Goal: Contribute content: Contribute content

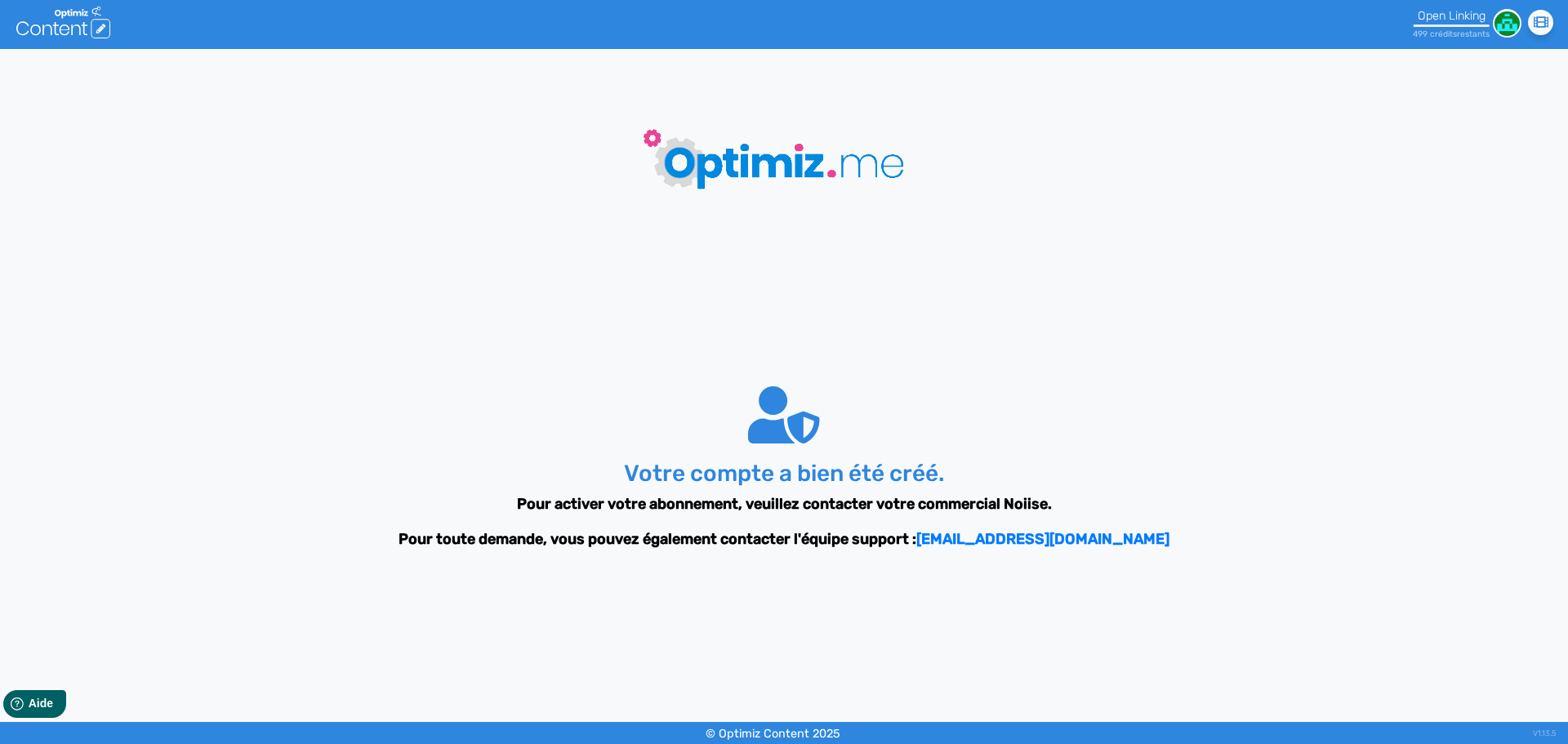
click at [52, 29] on icon at bounding box center [47, 30] width 9 height 11
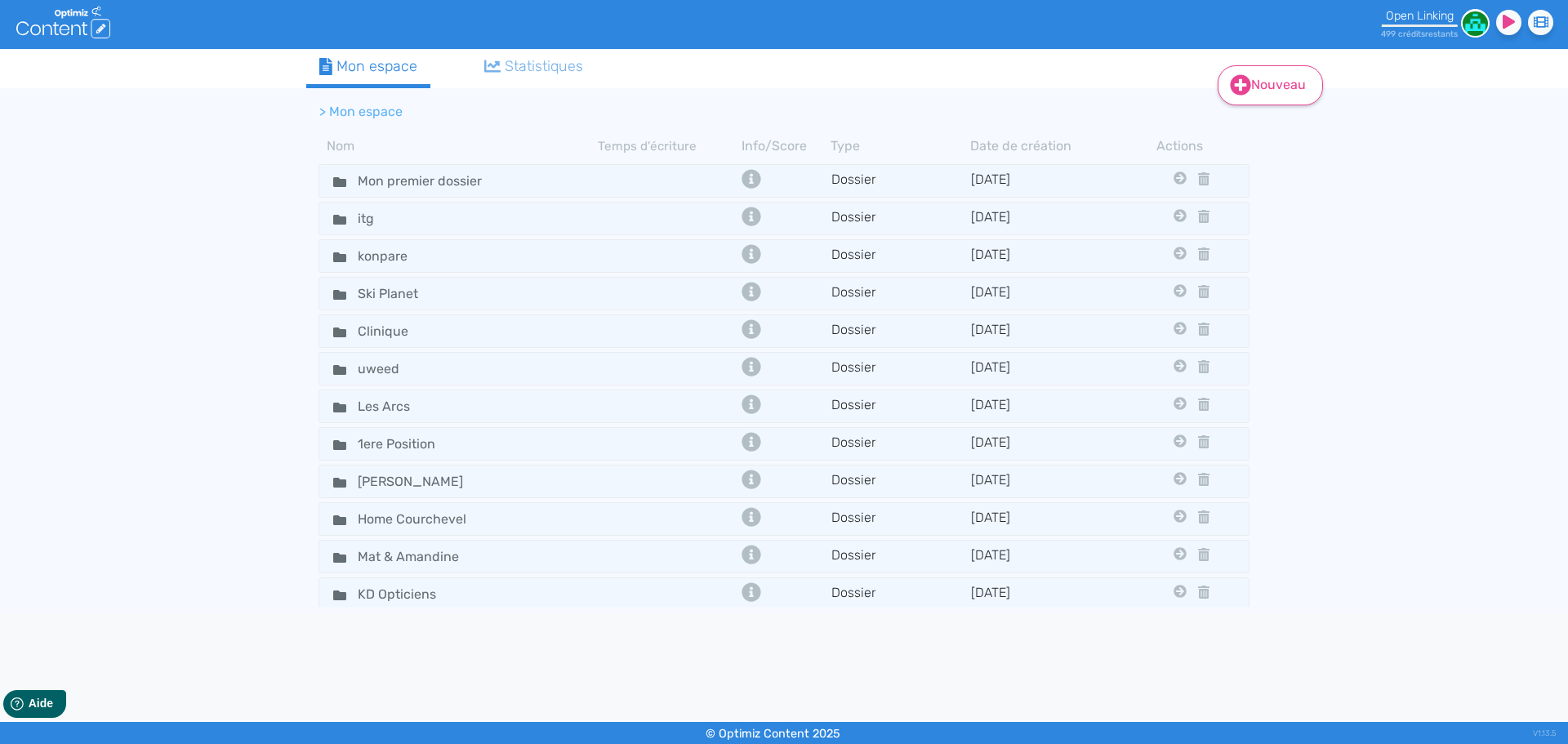
click at [1239, 97] on fa-icon at bounding box center [1240, 85] width 21 height 25
click at [1252, 137] on button "Contenu" at bounding box center [1281, 126] width 130 height 26
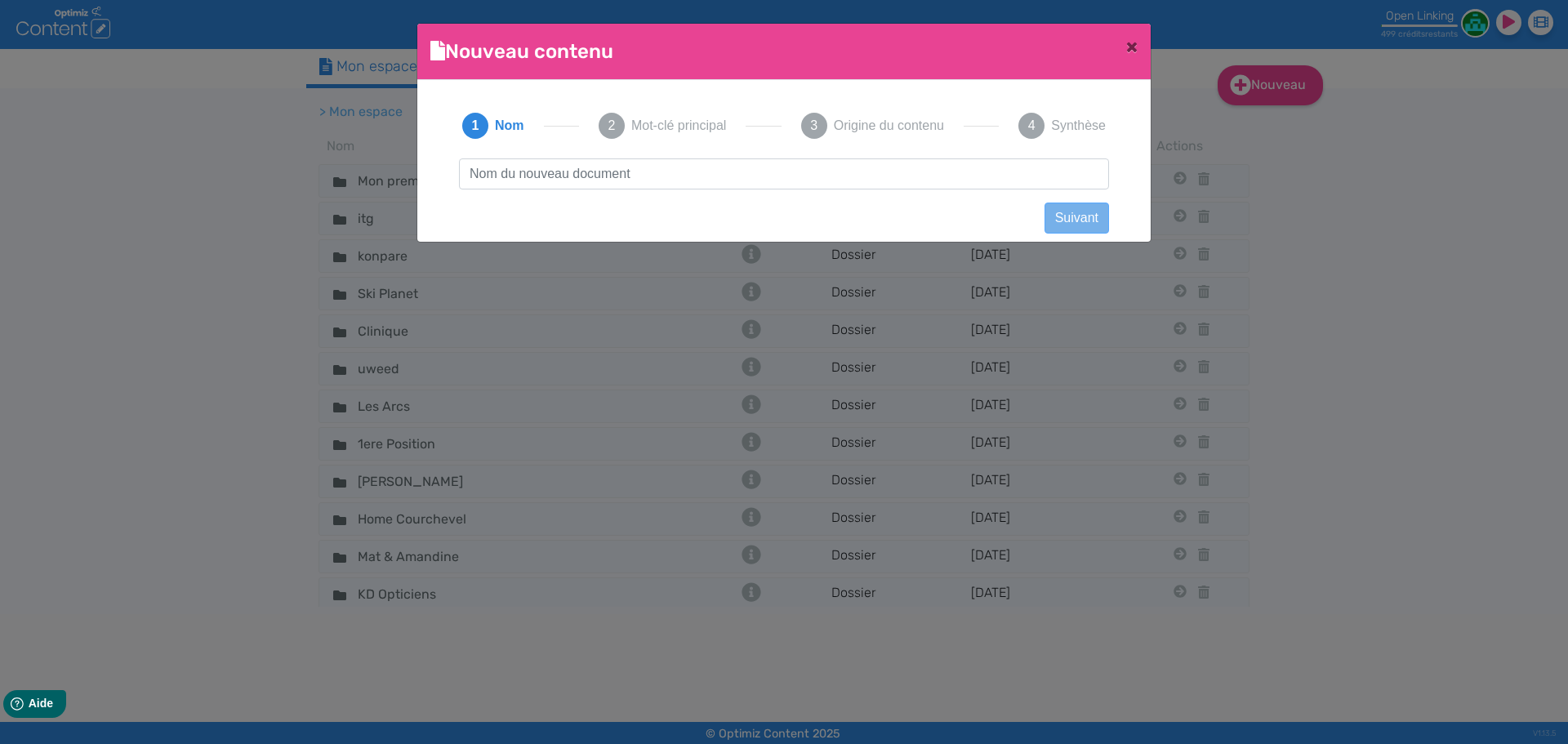
scroll to position [1, 0]
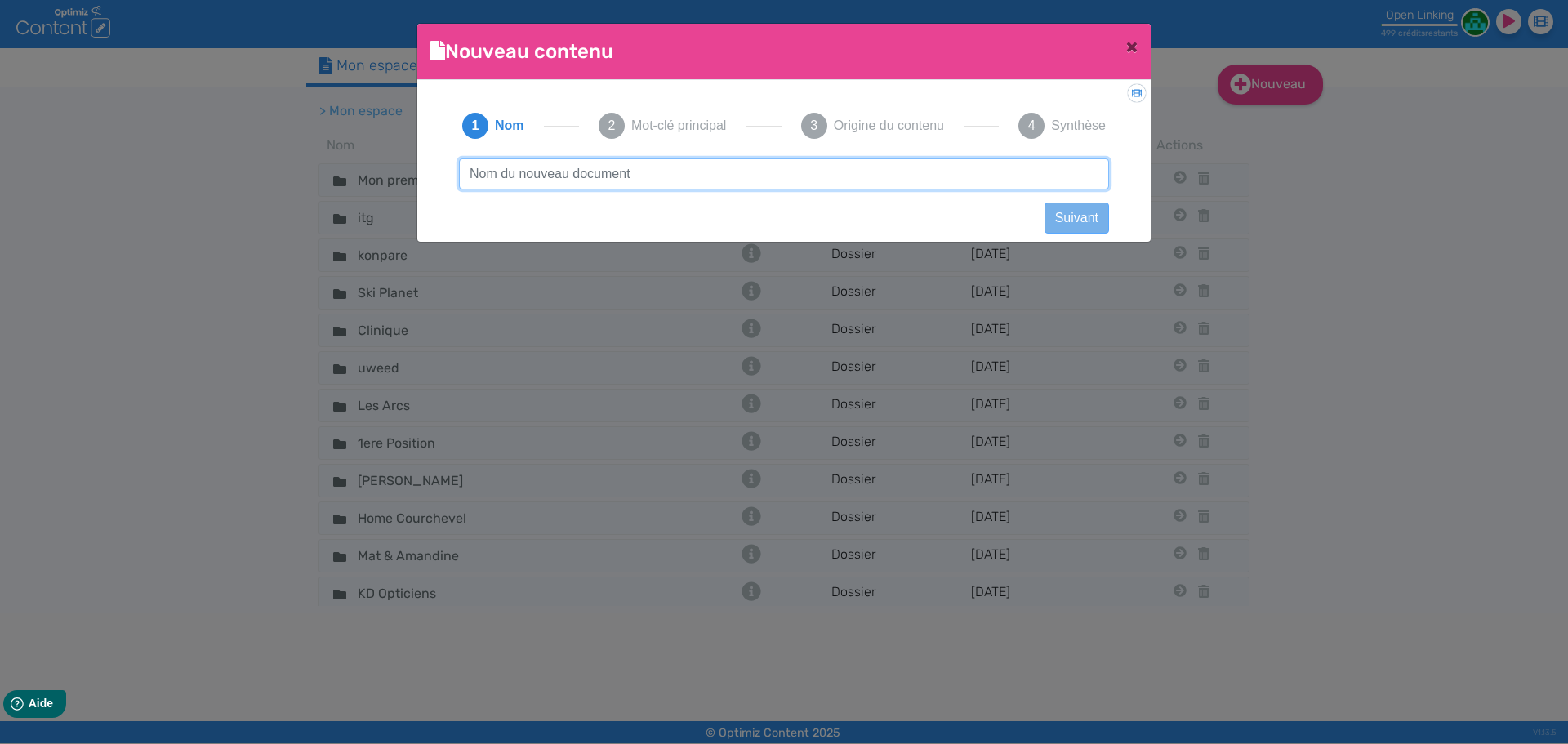
click at [836, 170] on input "text" at bounding box center [784, 174] width 650 height 31
paste input "Alimentation chat"
type input "Alimentation chat"
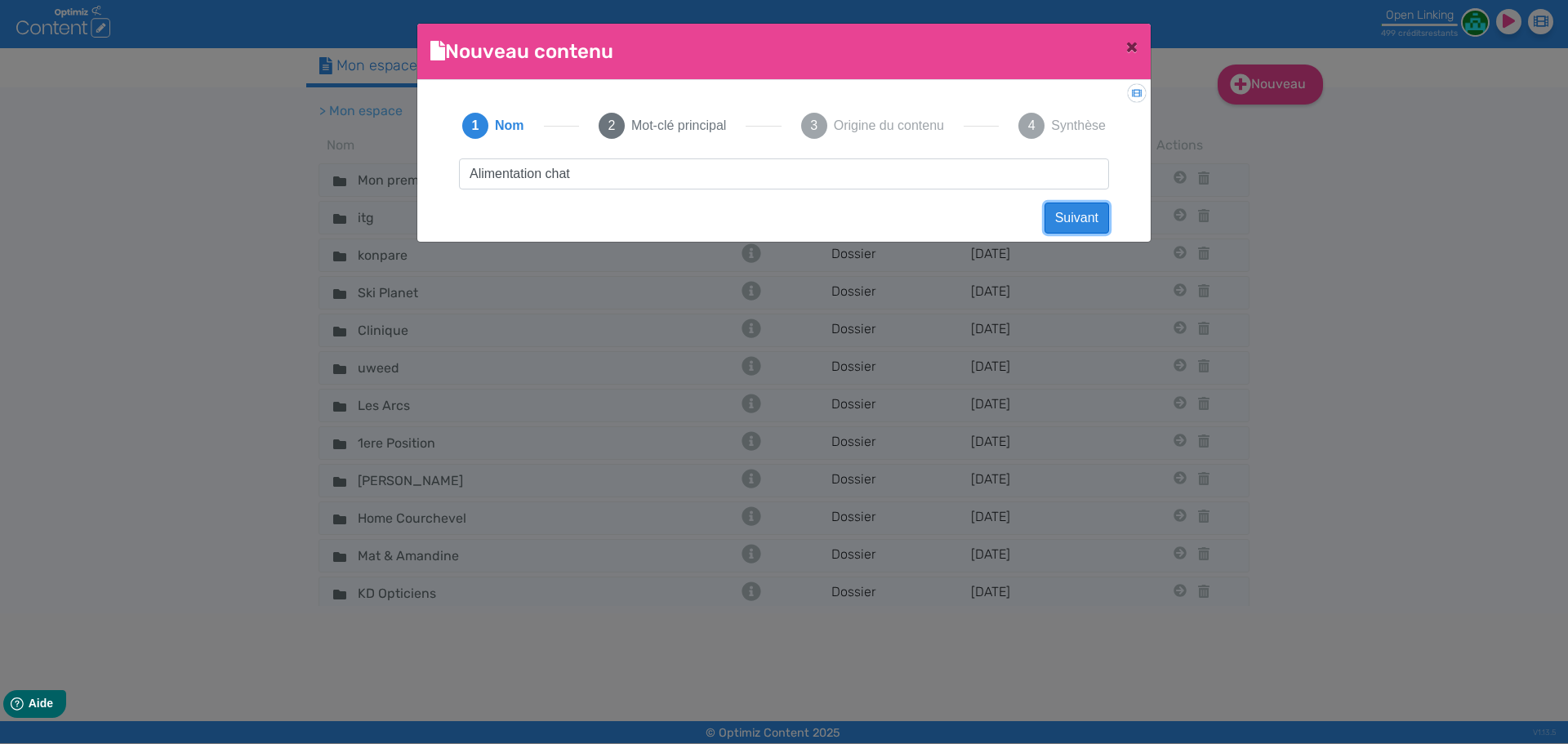
click at [1101, 213] on button "Suivant" at bounding box center [1076, 218] width 64 height 31
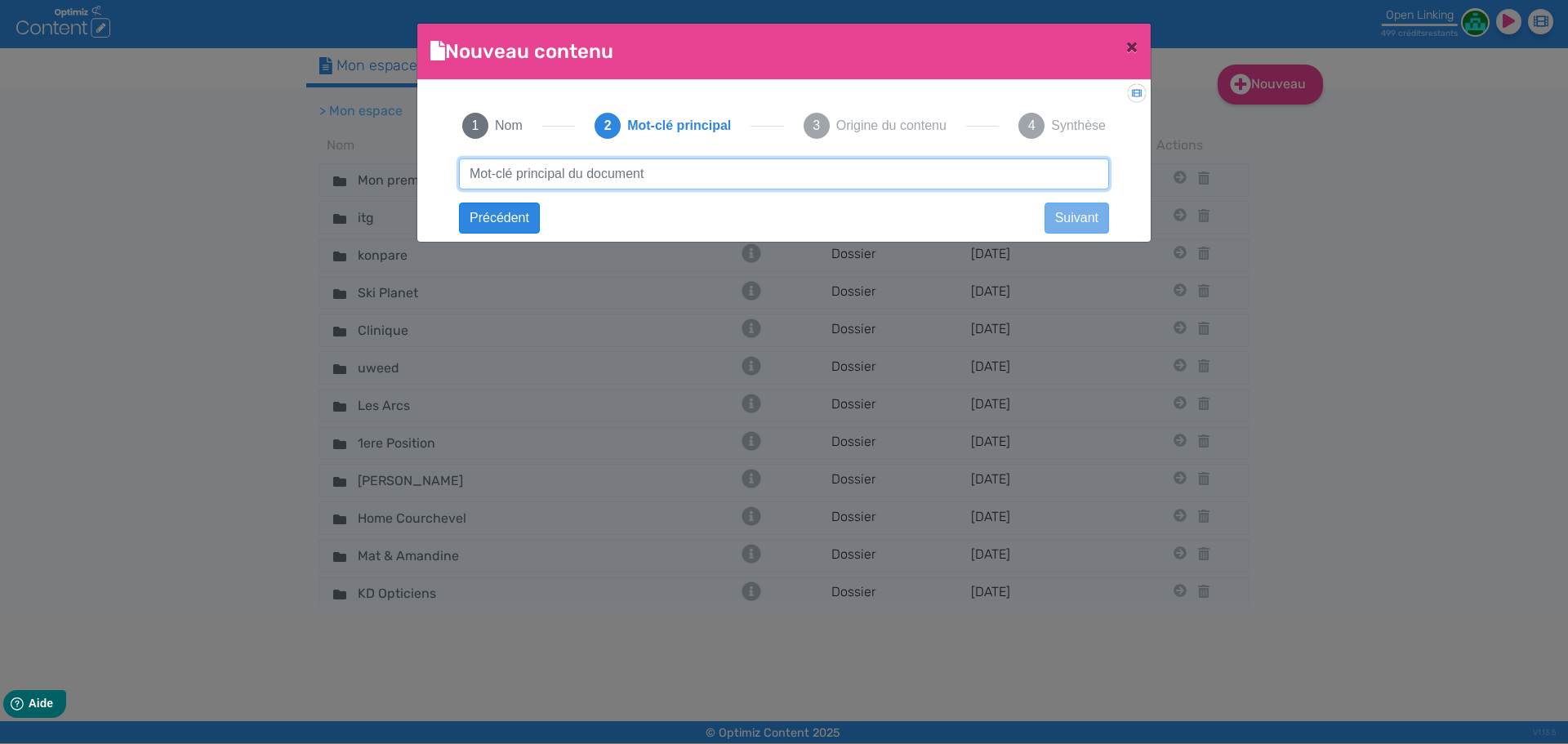
click at [887, 171] on input "text" at bounding box center [784, 174] width 650 height 31
paste input "Alimentation chat"
type input "Alimentation chat"
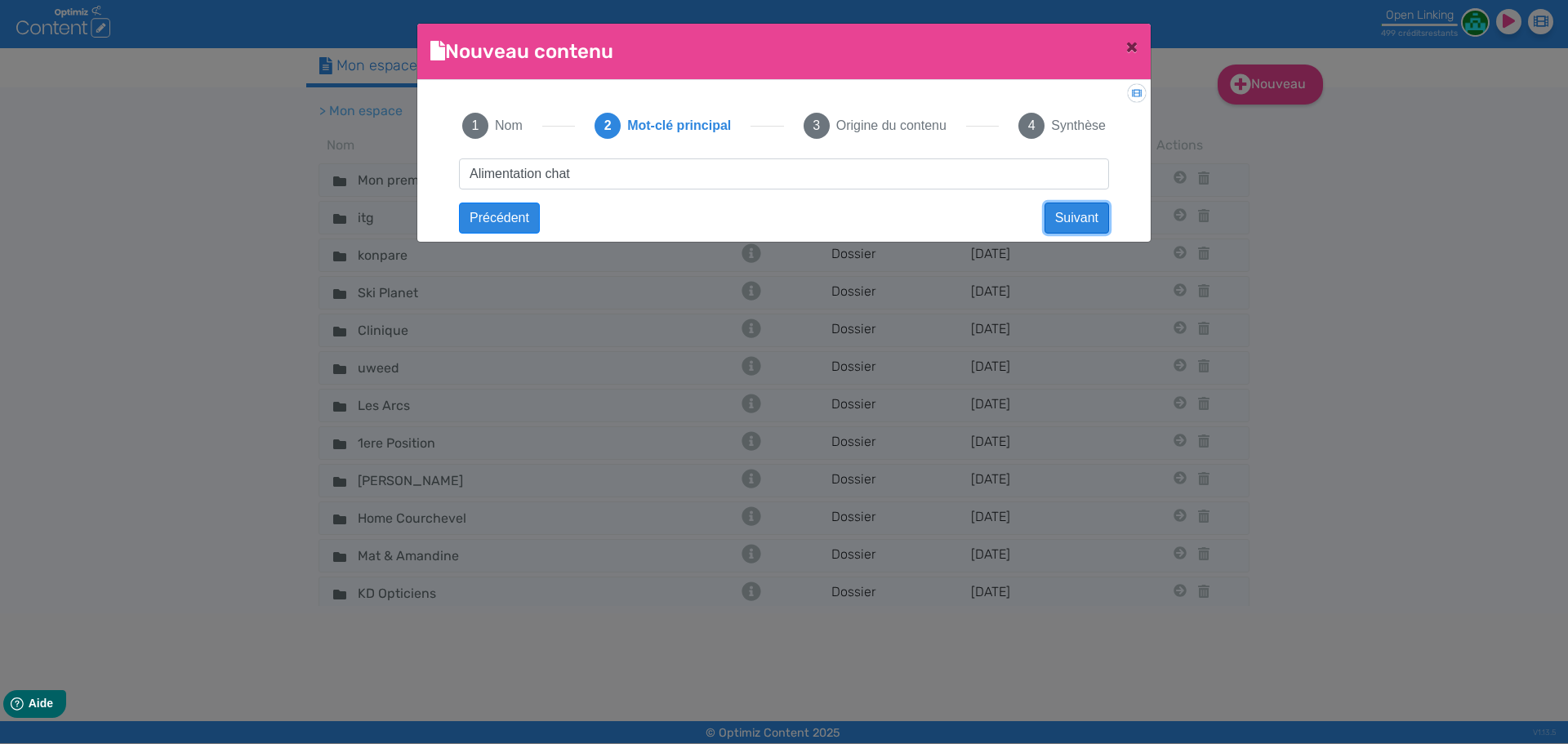
click at [1070, 218] on button "Suivant" at bounding box center [1076, 218] width 64 height 31
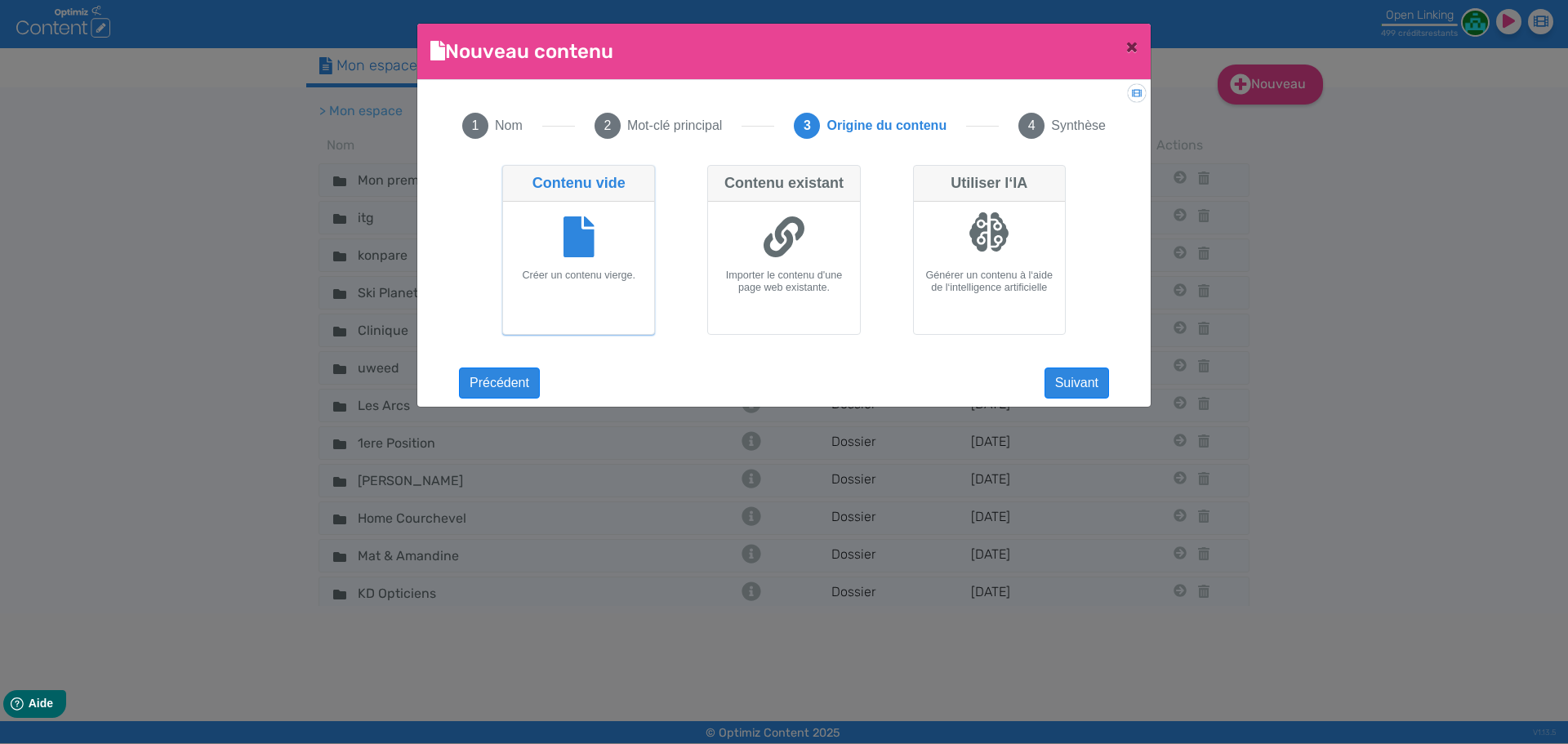
click at [1060, 316] on div "Générer un contenu à l‘aide de l‘intelligence artificielle" at bounding box center [989, 267] width 151 height 132
click at [924, 175] on input "Utiliser l‘IA Générer un contenu à l‘aide de l‘intelligence artificielle" at bounding box center [918, 170] width 11 height 11
radio input "true"
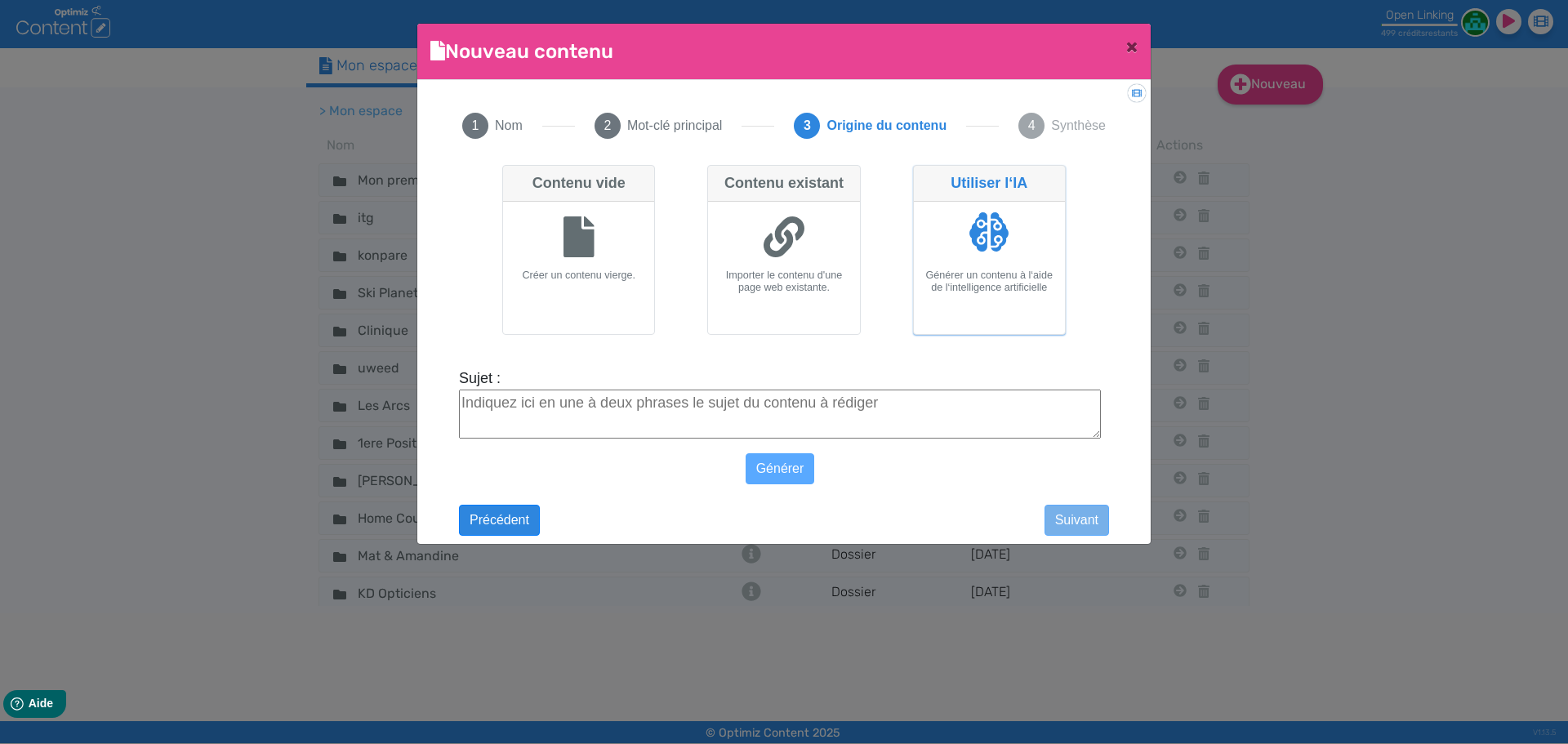
click at [929, 373] on label "Sujet :" at bounding box center [779, 378] width 642 height 22
click at [929, 389] on textarea "Sujet :" at bounding box center [779, 414] width 642 height 49
click at [920, 400] on textarea "Sujet :" at bounding box center [779, 414] width 642 height 49
paste textarea "Alimentation pour chat sans céréales"
type textarea "Alimentation pour chat sans céréales"
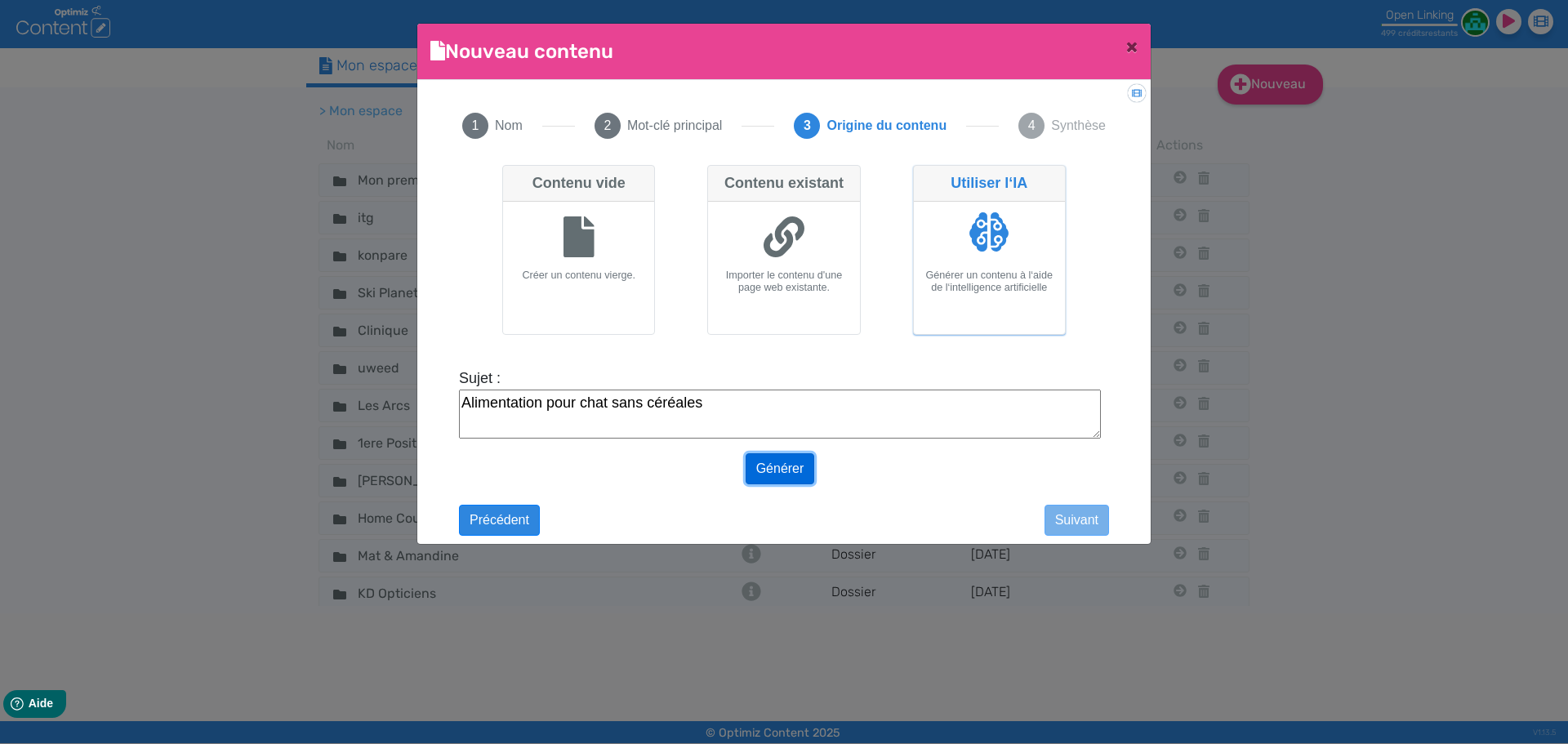
click at [765, 466] on button "Générer" at bounding box center [780, 469] width 69 height 31
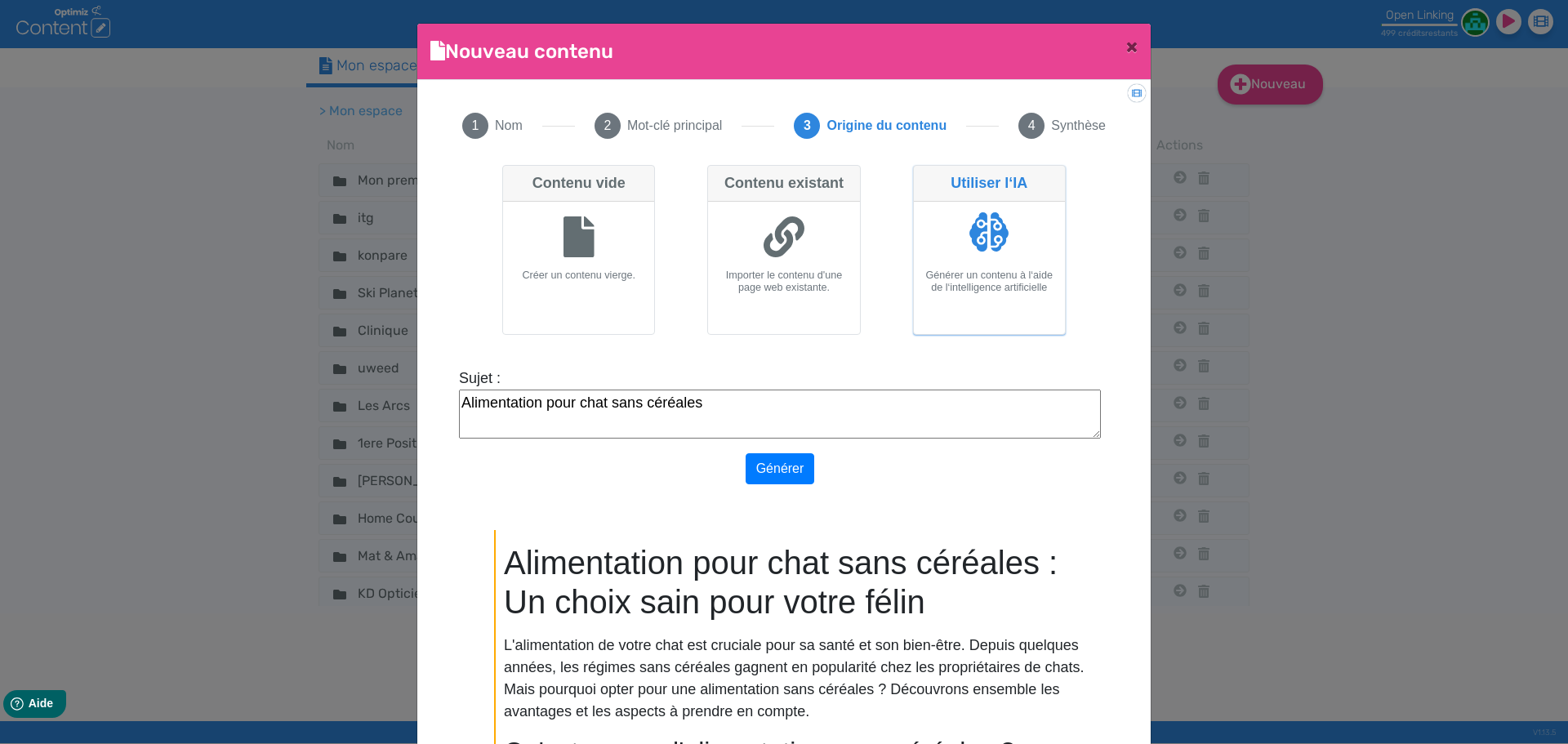
scroll to position [123, 0]
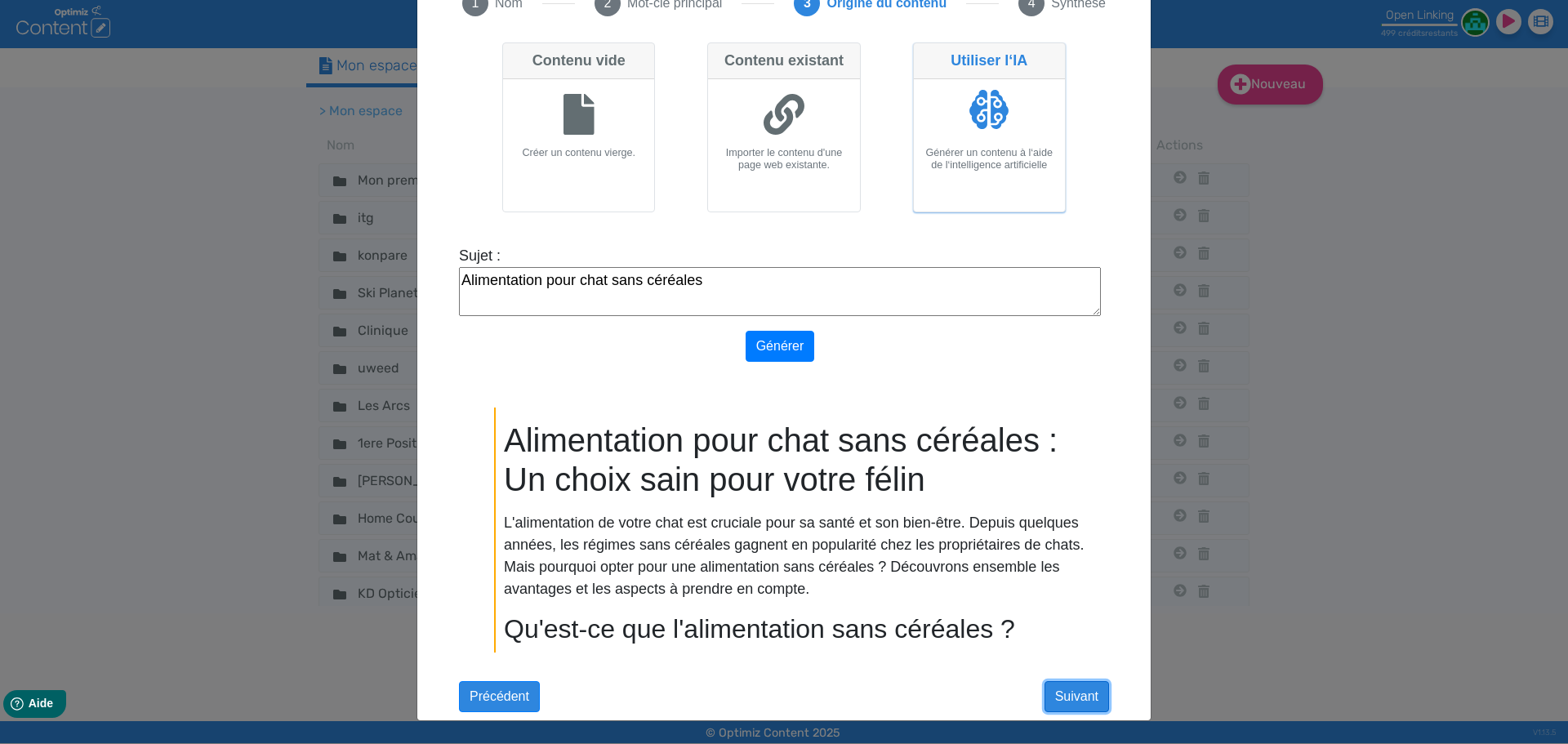
click at [1073, 698] on button "Suivant" at bounding box center [1076, 697] width 64 height 31
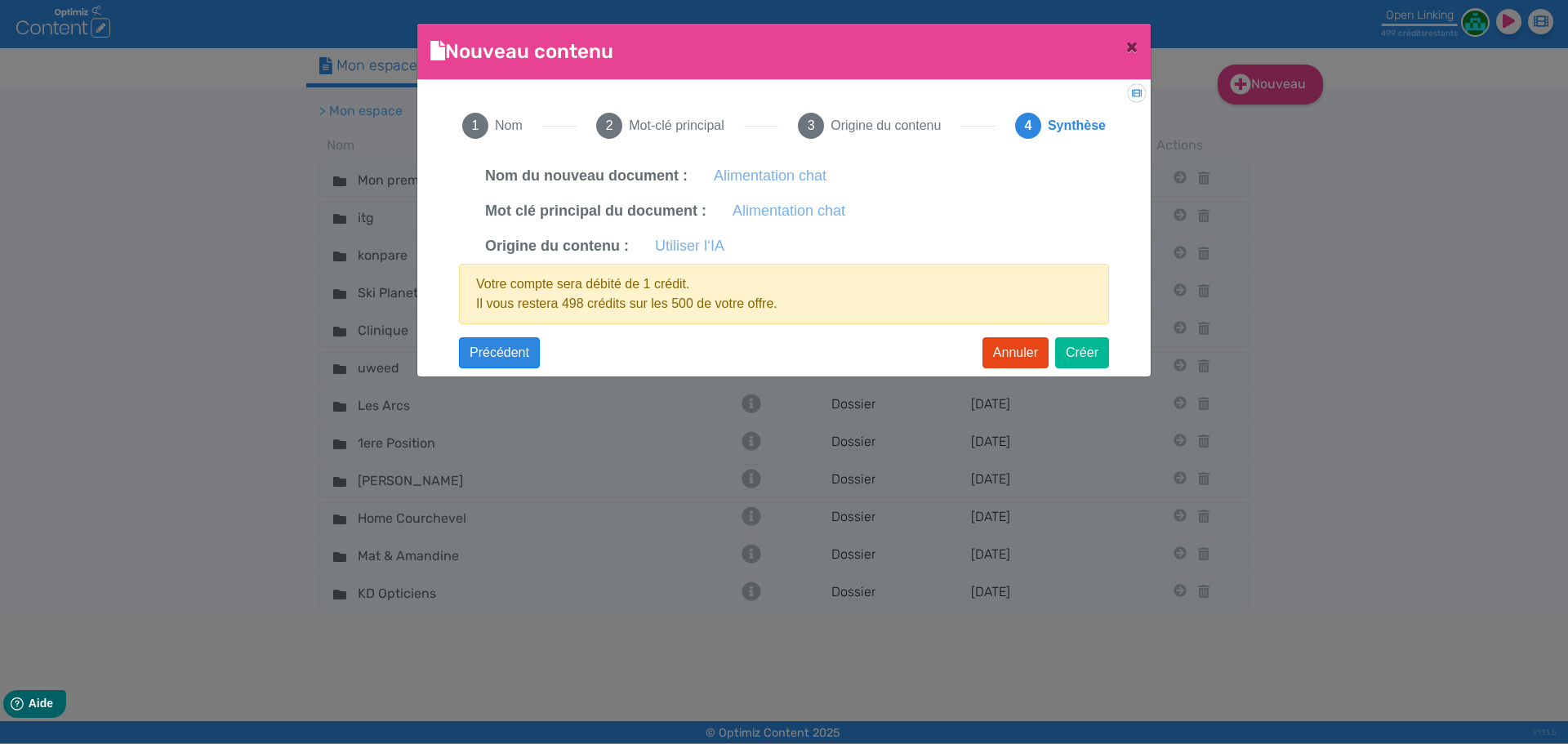
scroll to position [0, 0]
click at [1076, 348] on button "Créer" at bounding box center [1082, 353] width 54 height 31
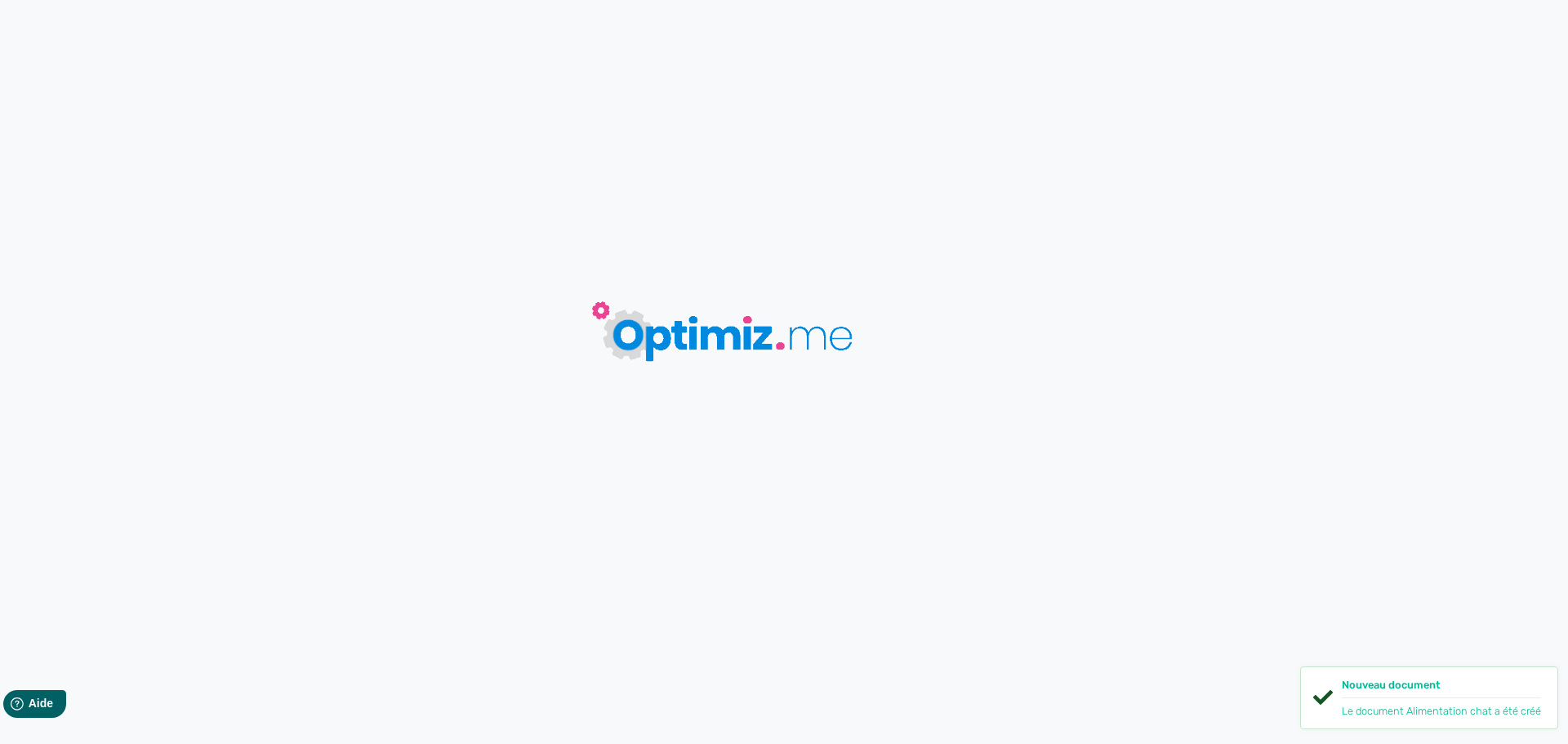
type input "Alimentation chat"
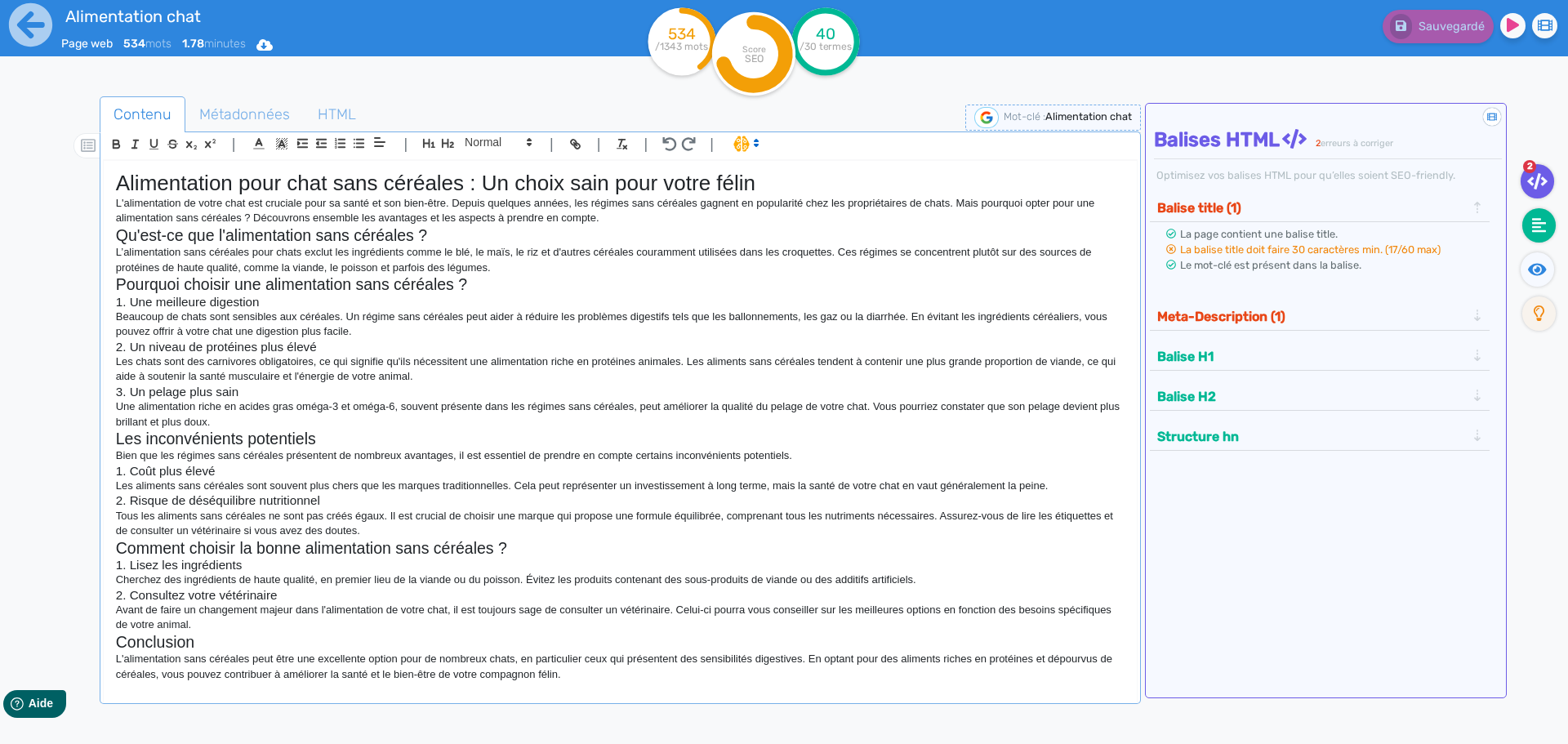
click at [1536, 227] on icon at bounding box center [1538, 225] width 14 height 14
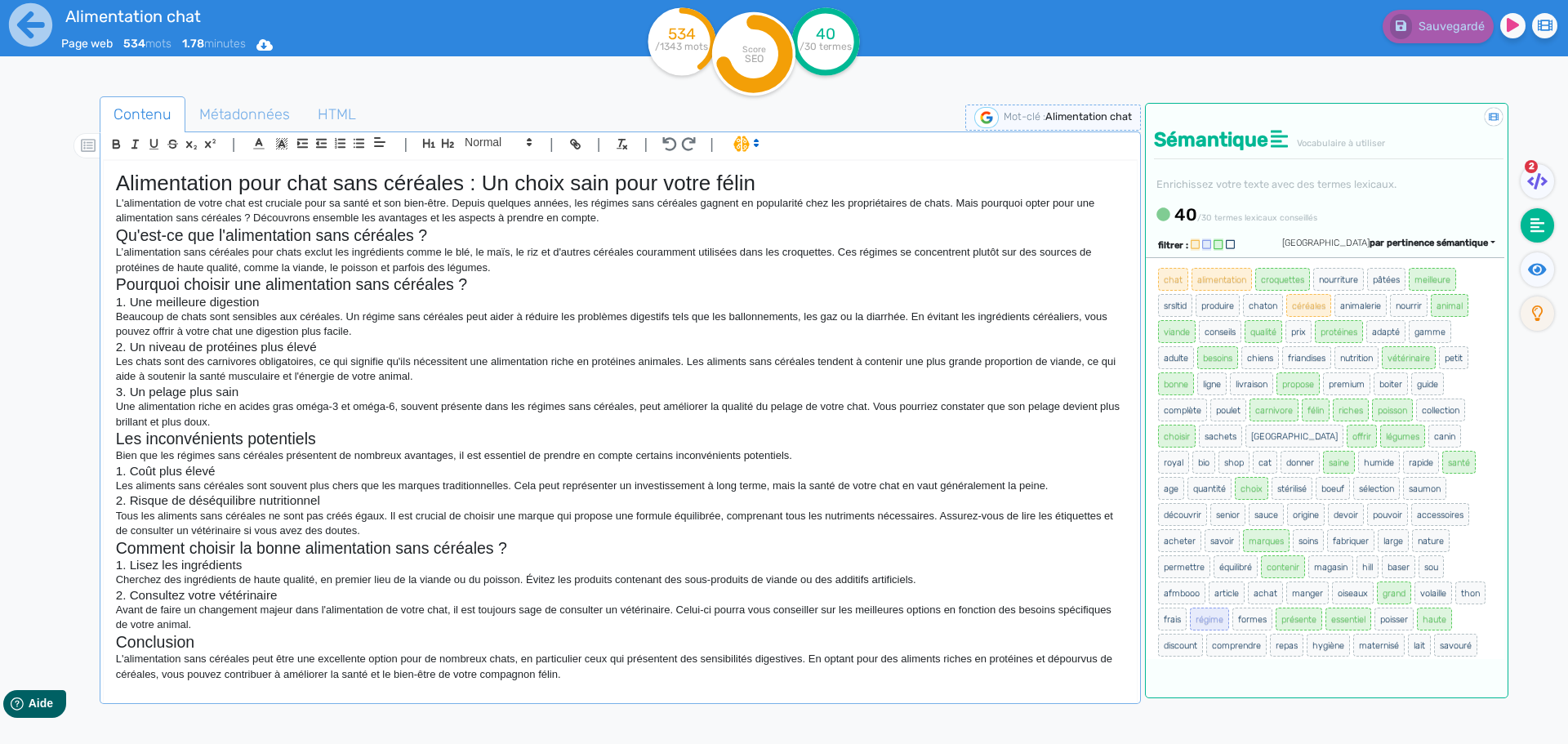
click at [1415, 245] on span "par pertinence sémantique" at bounding box center [1428, 243] width 118 height 11
click at [1361, 288] on span "par fréquence" at bounding box center [1334, 292] width 54 height 9
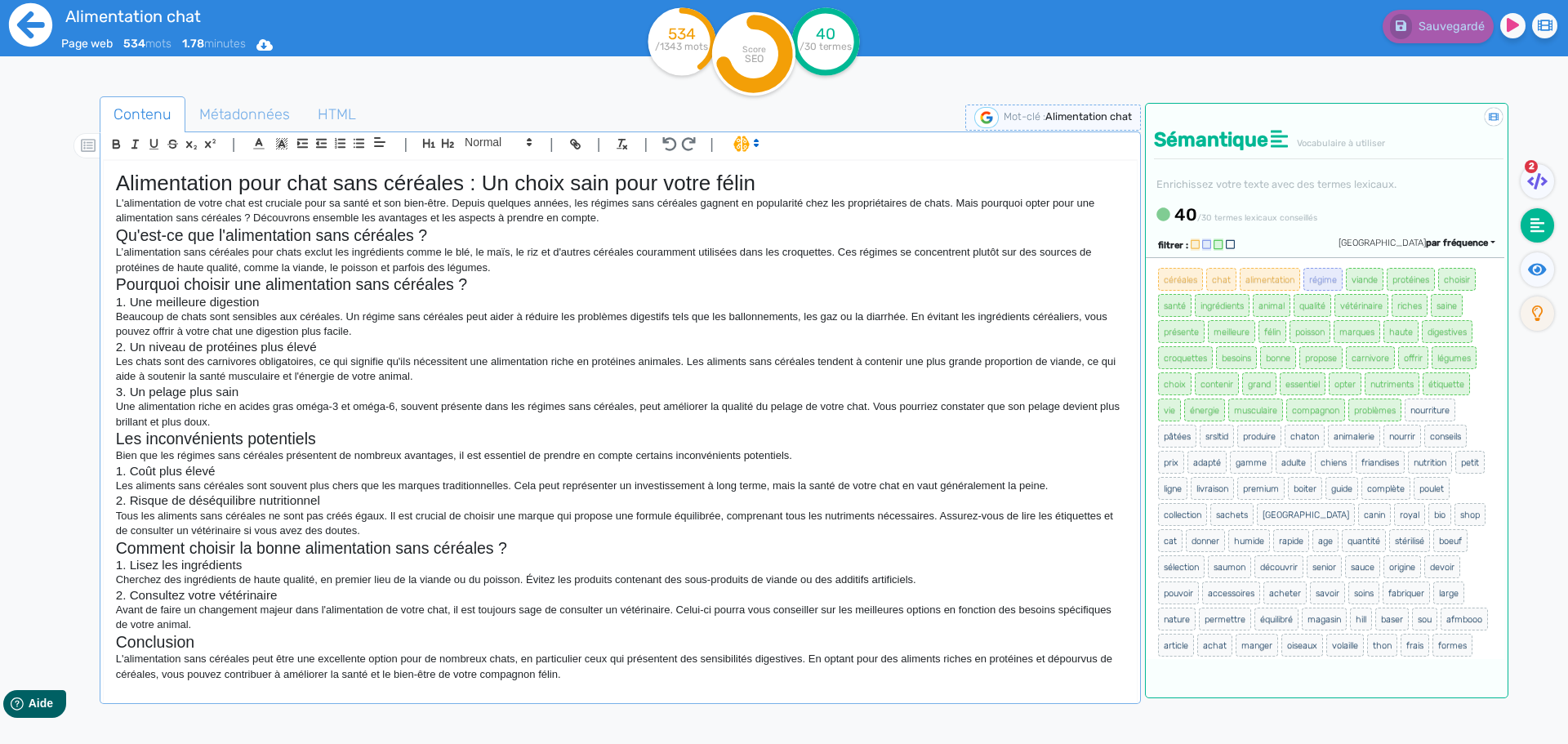
click at [44, 34] on icon at bounding box center [30, 25] width 43 height 43
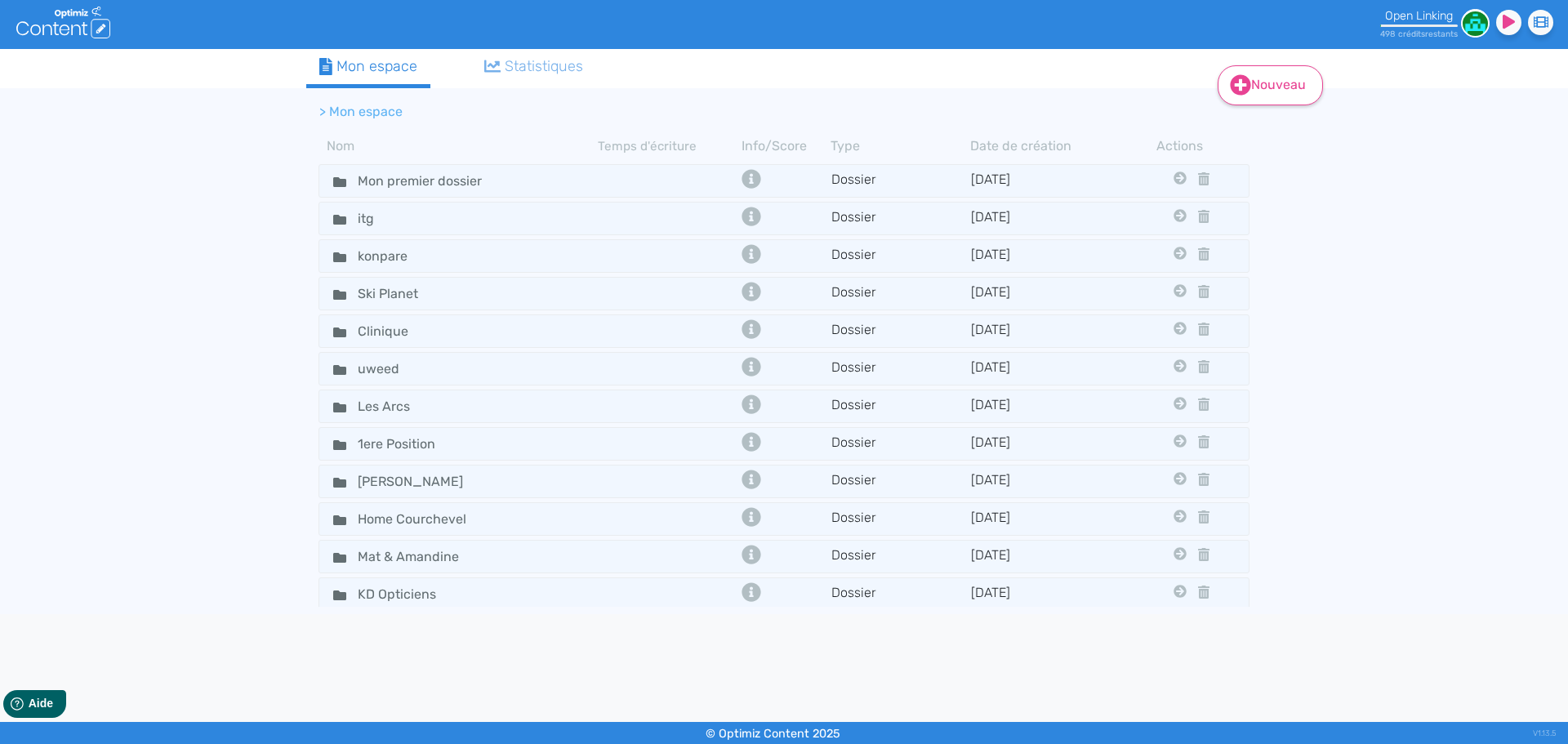
click at [1254, 91] on link "Nouveau" at bounding box center [1270, 85] width 105 height 40
click at [1260, 141] on div "Contenu Dossier" at bounding box center [1281, 146] width 130 height 80
click at [1250, 119] on button "Contenu" at bounding box center [1281, 126] width 130 height 26
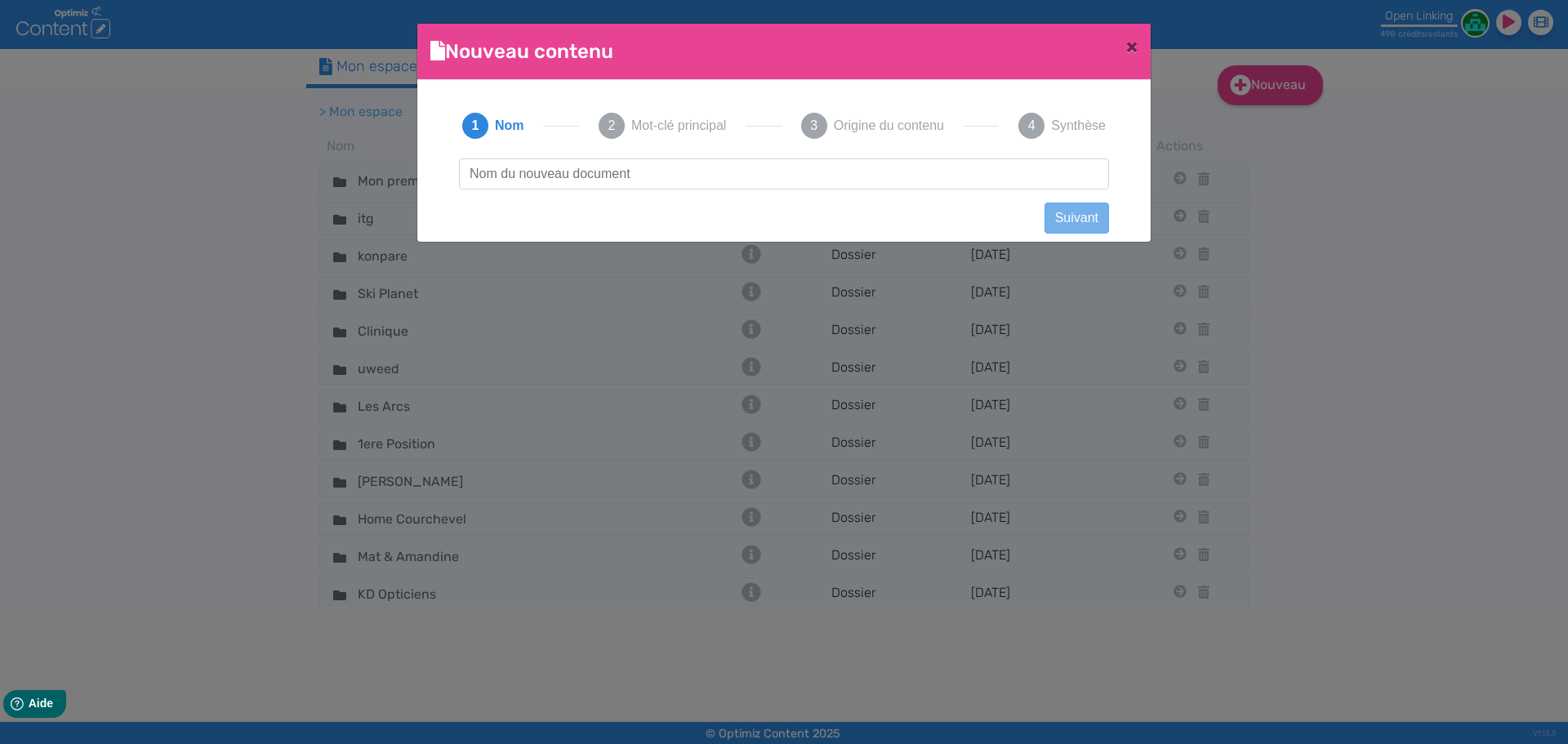
scroll to position [1, 0]
click at [817, 176] on input "text" at bounding box center [784, 174] width 650 height 31
type input "Alimentation chaton"
click at [1059, 215] on button "Suivant" at bounding box center [1076, 218] width 64 height 31
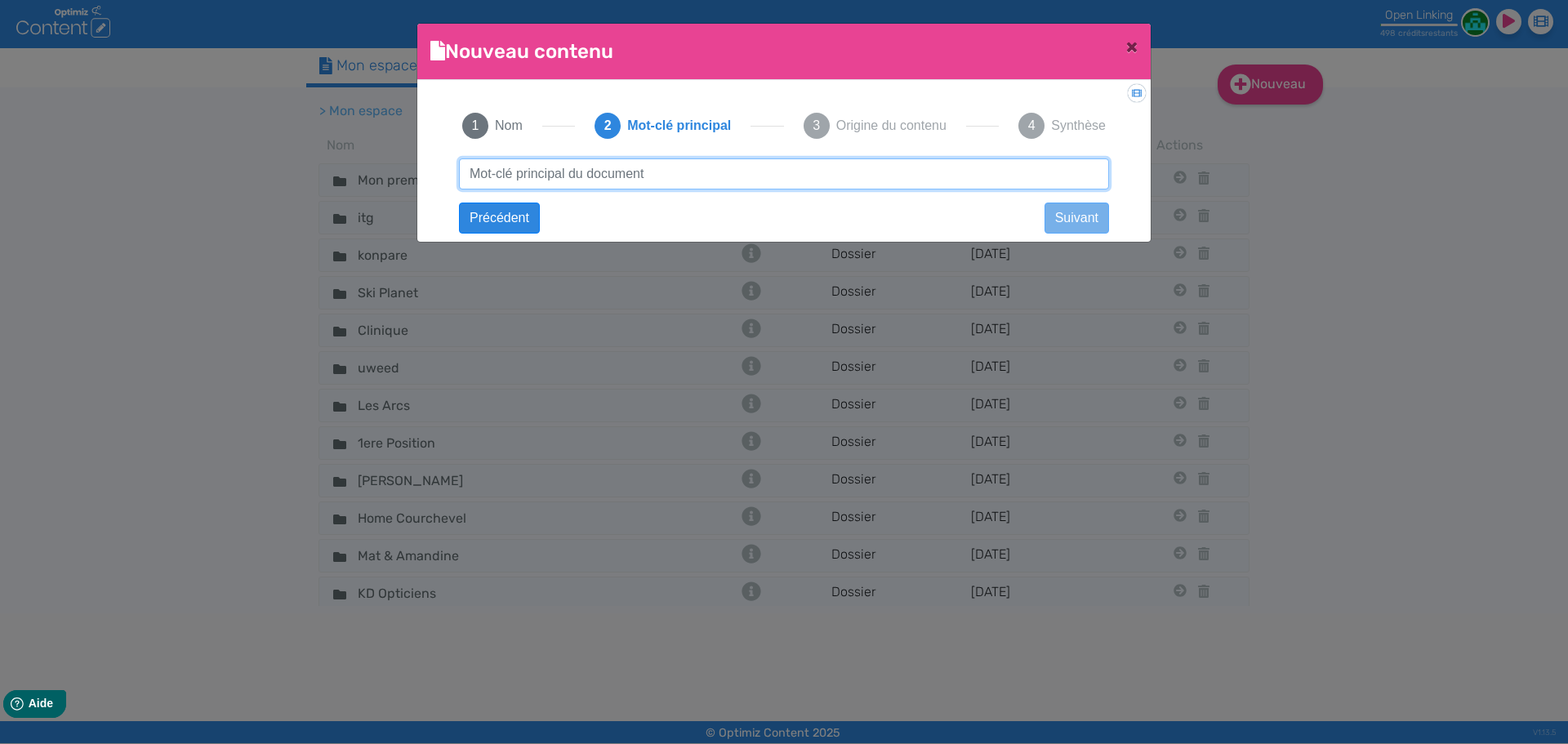
paste input "Alimentation chaton"
type input "Alimentation chaton"
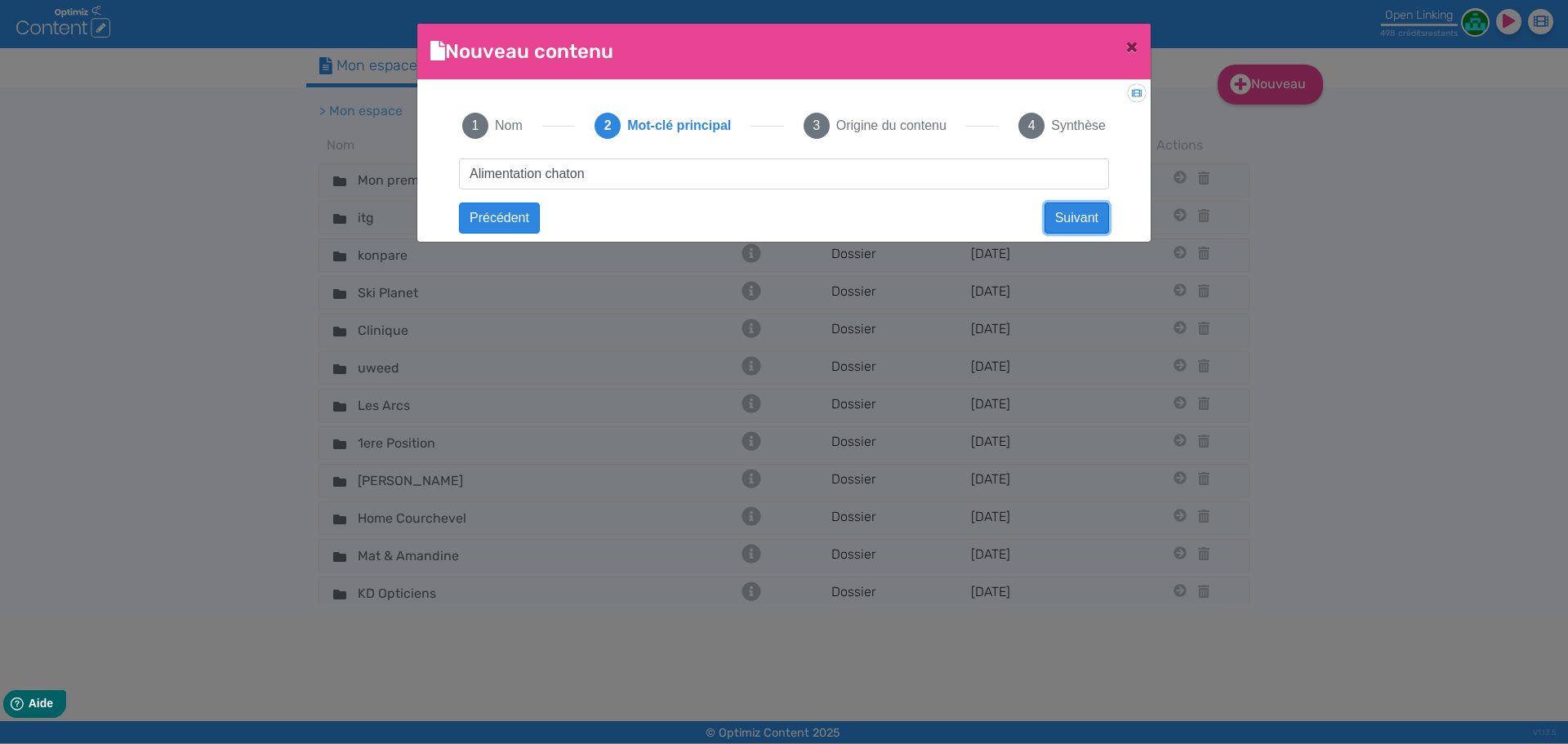
click at [1062, 212] on button "Suivant" at bounding box center [1076, 218] width 64 height 31
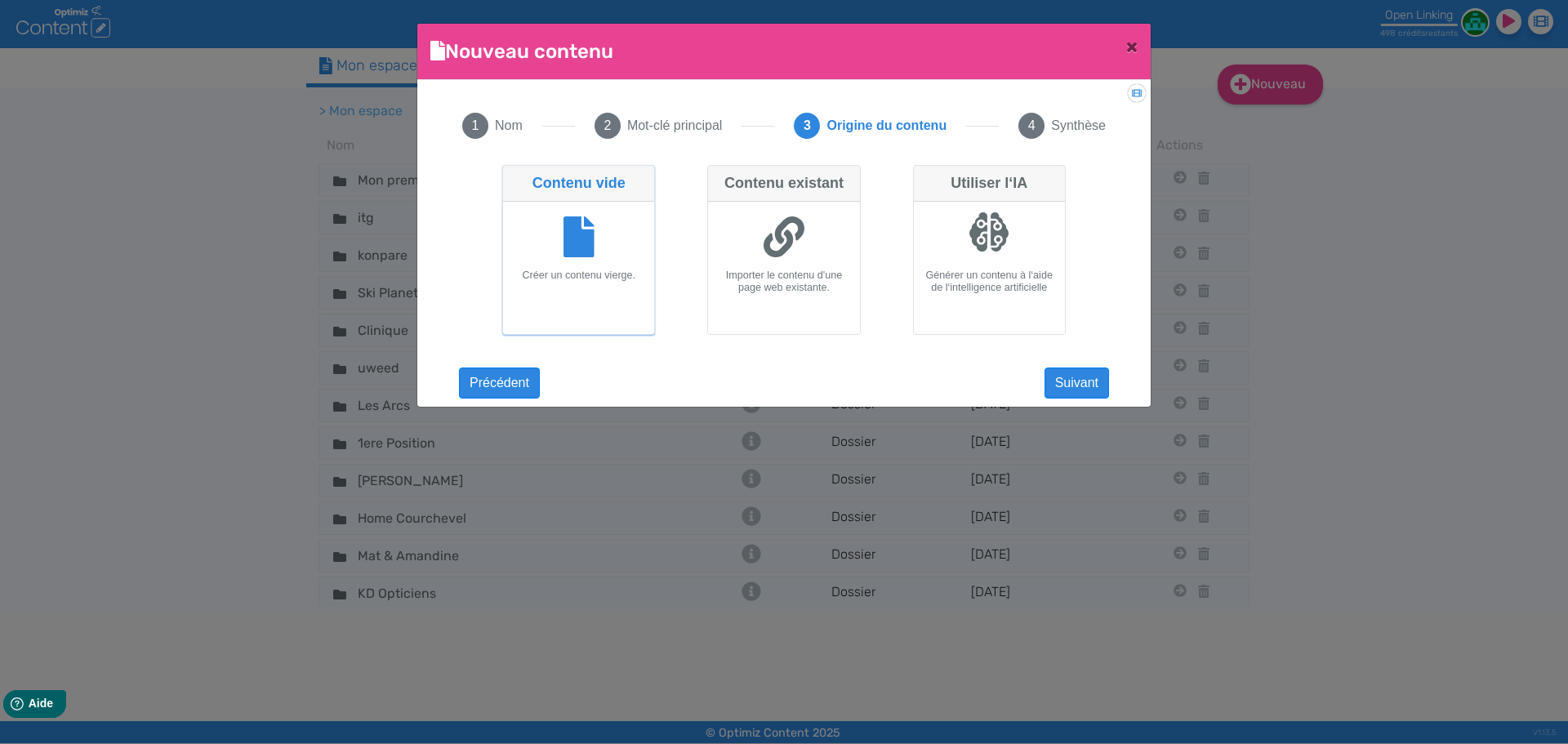
click at [980, 225] on div at bounding box center [989, 232] width 41 height 41
click at [924, 175] on input "Utiliser l‘IA Générer un contenu à l‘aide de l‘intelligence artificielle" at bounding box center [918, 170] width 11 height 11
radio input "true"
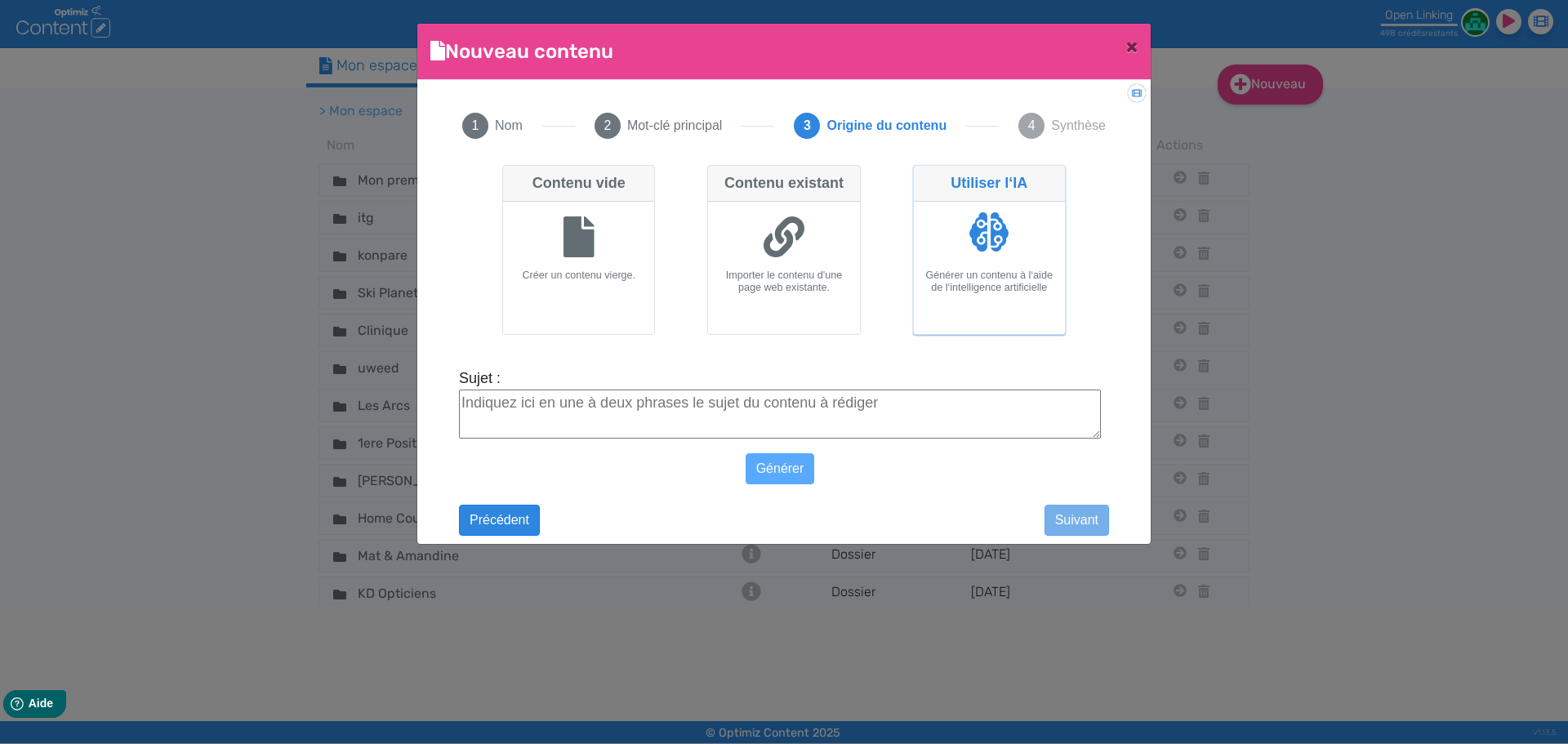
click at [765, 414] on textarea "Sujet :" at bounding box center [779, 414] width 642 height 49
paste textarea "Alimentation pour chiot sans céréales"
type textarea "Alimentation pour chiot sans céréales"
click at [817, 478] on div "Générer" at bounding box center [779, 469] width 642 height 31
click at [799, 477] on button "Générer" at bounding box center [780, 469] width 69 height 31
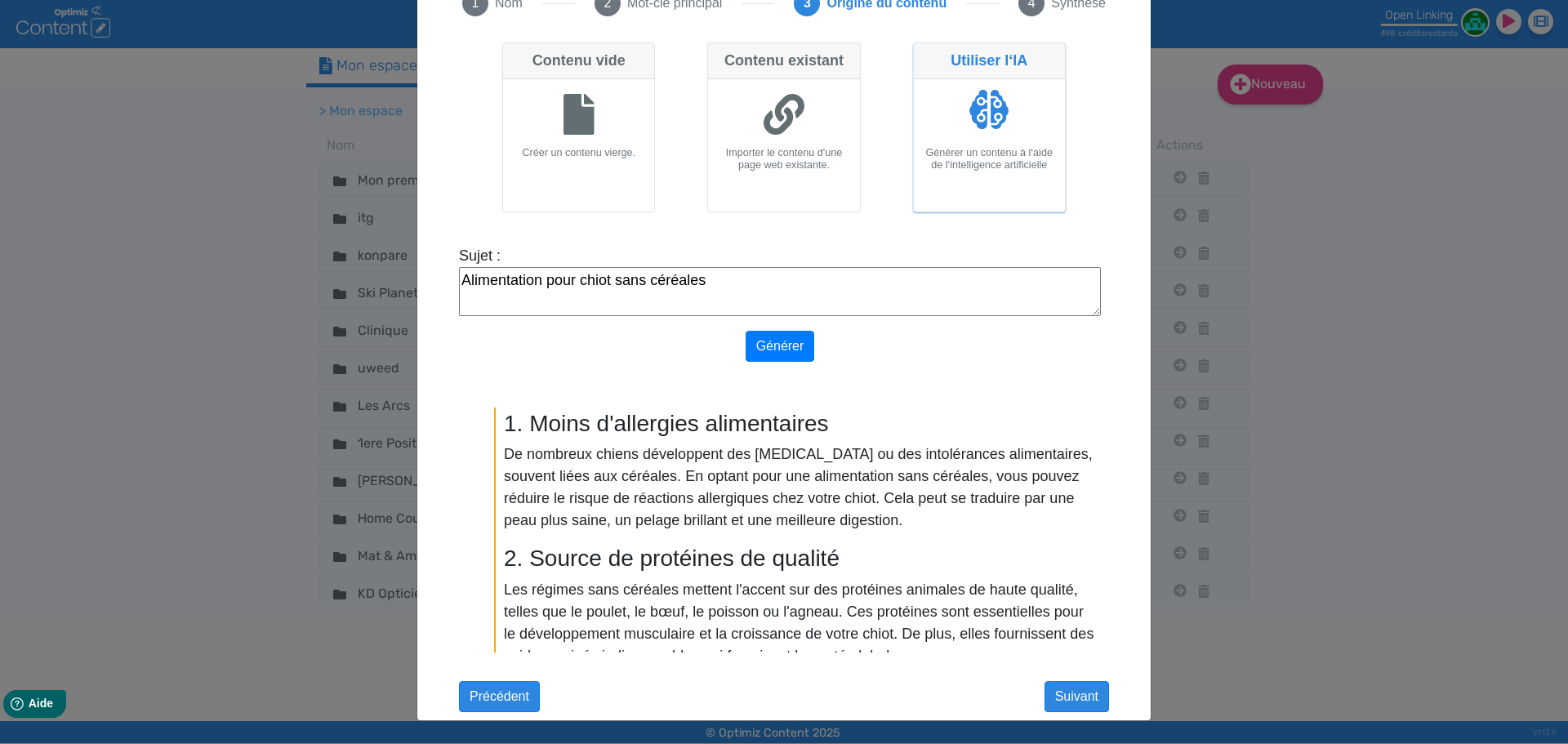
scroll to position [457, 0]
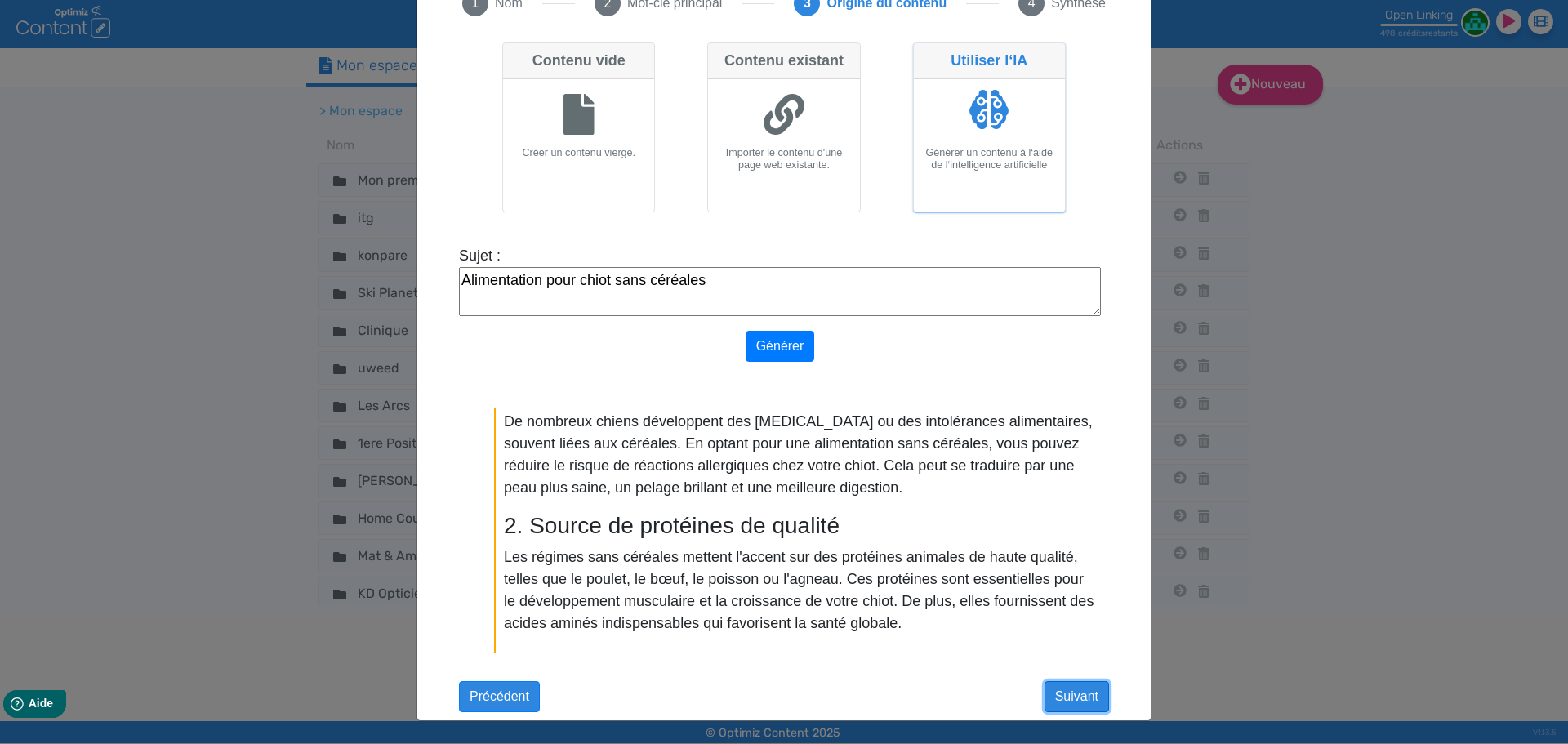
click at [1064, 697] on button "Suivant" at bounding box center [1076, 697] width 64 height 31
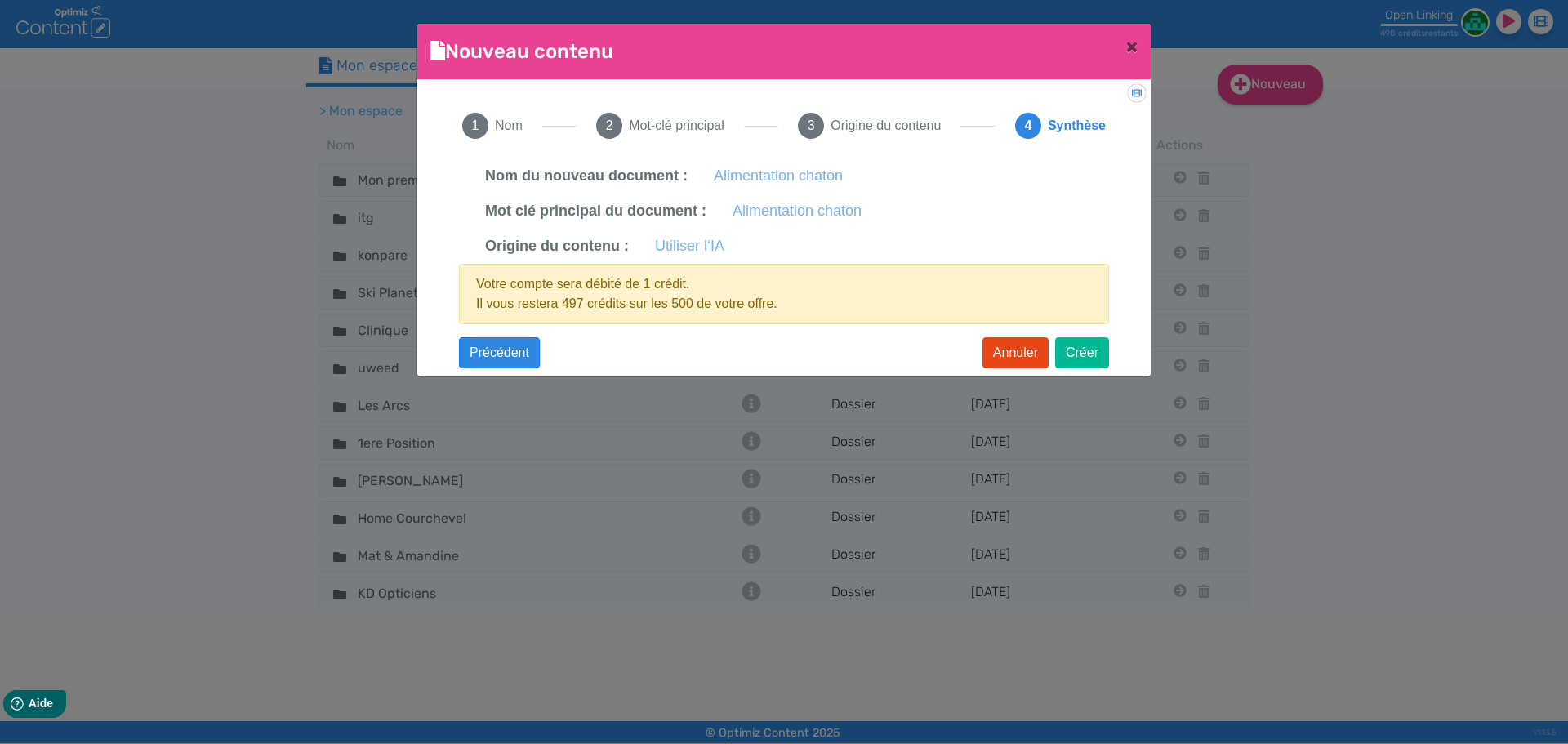
scroll to position [0, 0]
click at [1086, 350] on button "Créer" at bounding box center [1082, 353] width 54 height 31
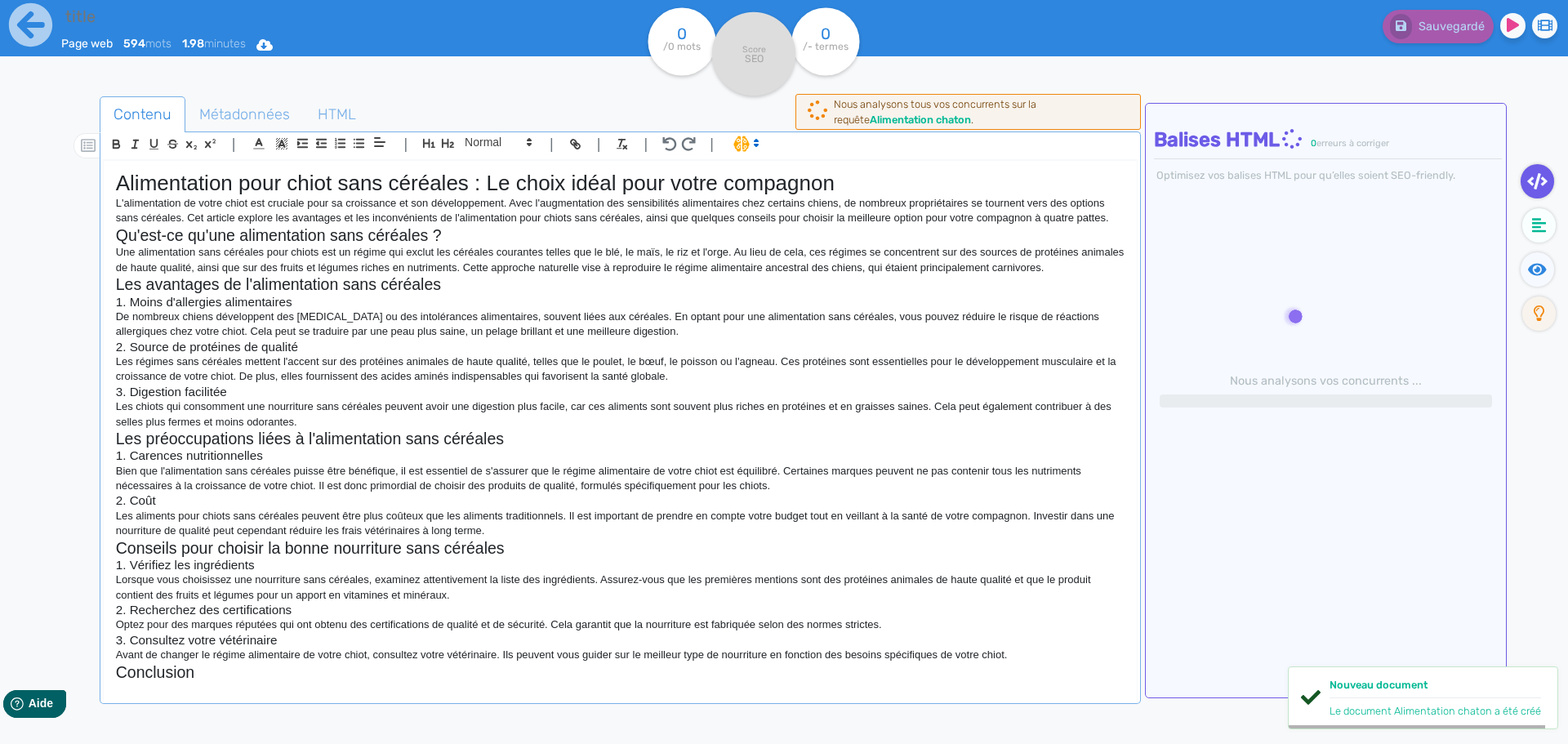
type input "Alimentation chaton"
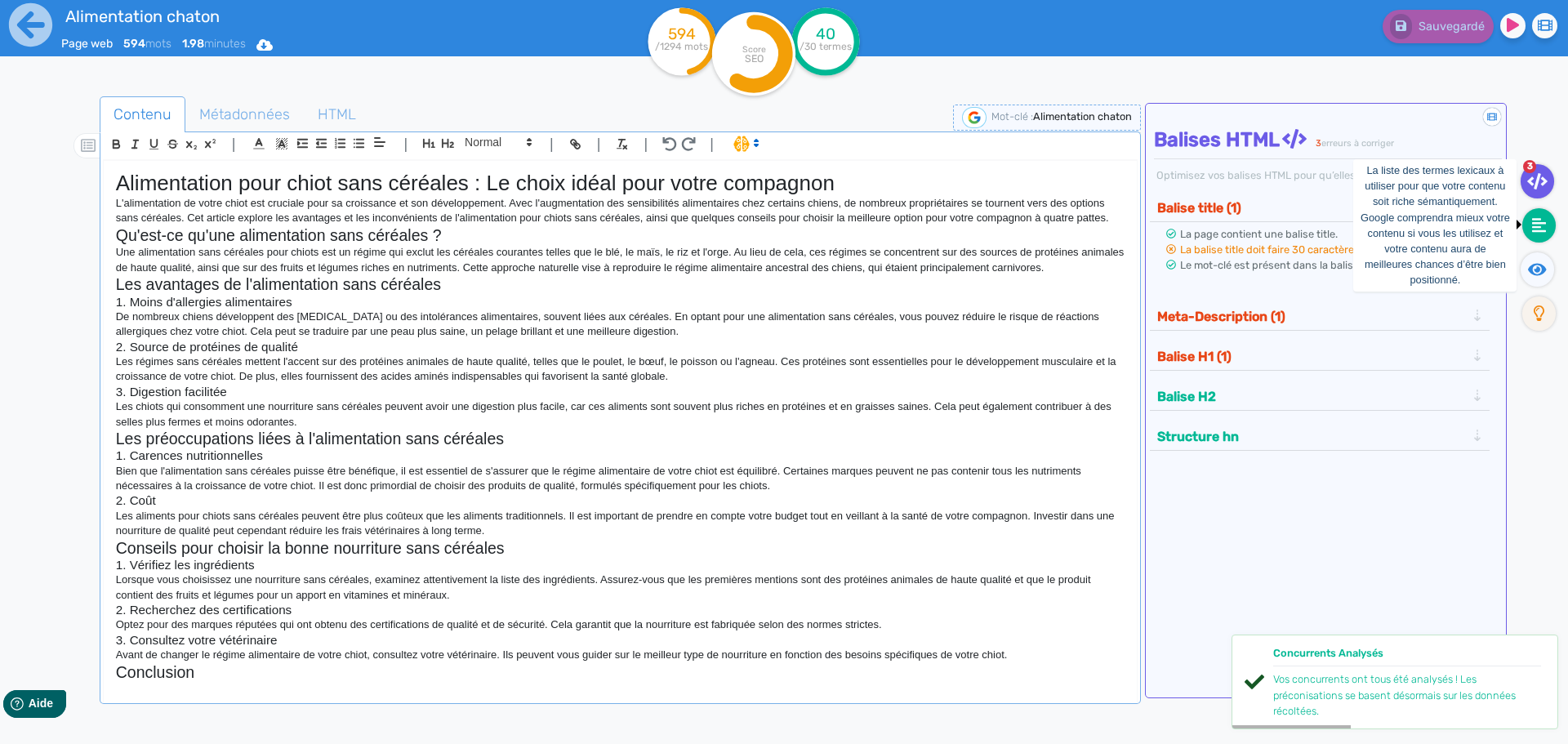
click at [1541, 227] on icon at bounding box center [1538, 225] width 14 height 14
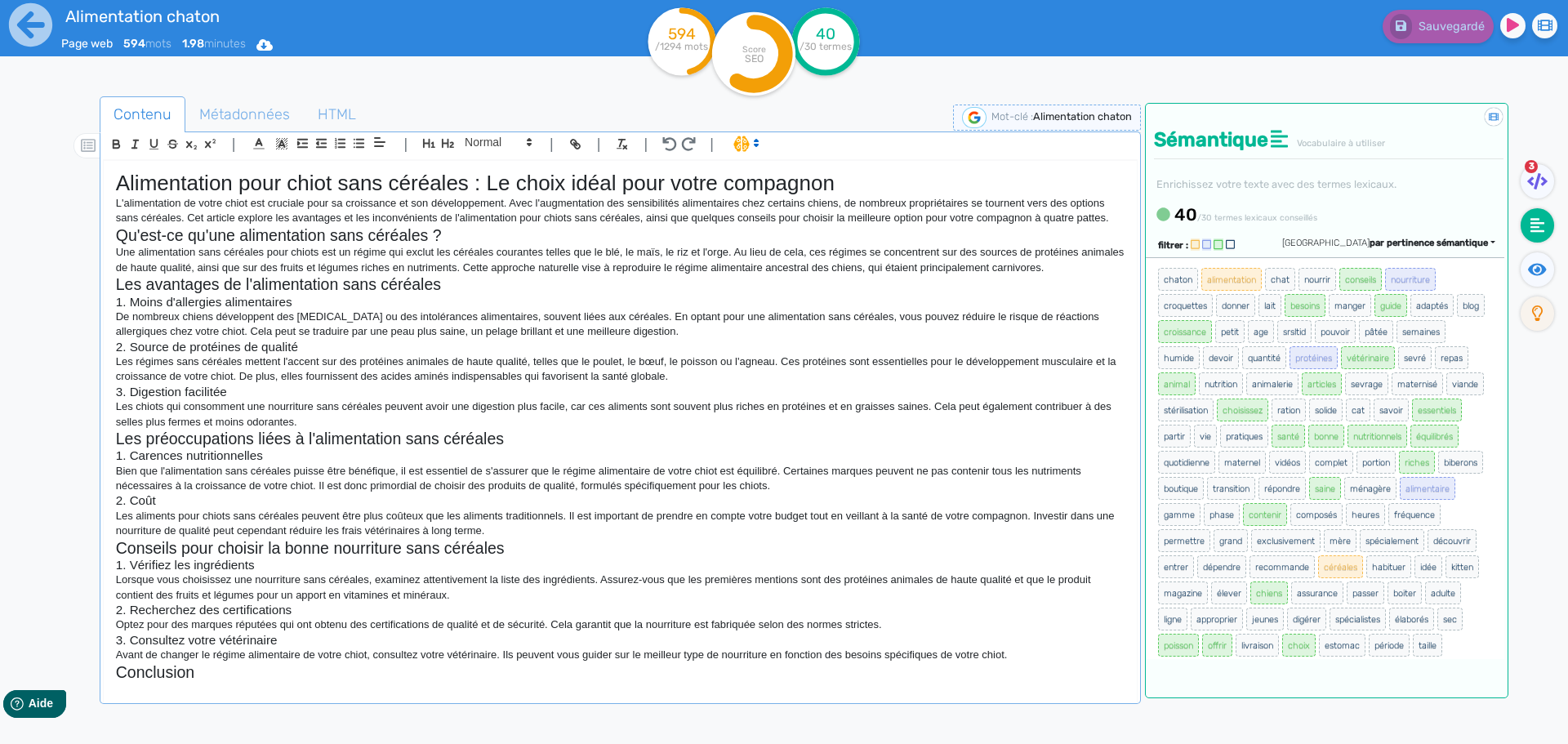
click at [1418, 242] on span "par pertinence sémantique" at bounding box center [1428, 243] width 118 height 11
click at [1361, 289] on span "par fréquence" at bounding box center [1334, 292] width 54 height 9
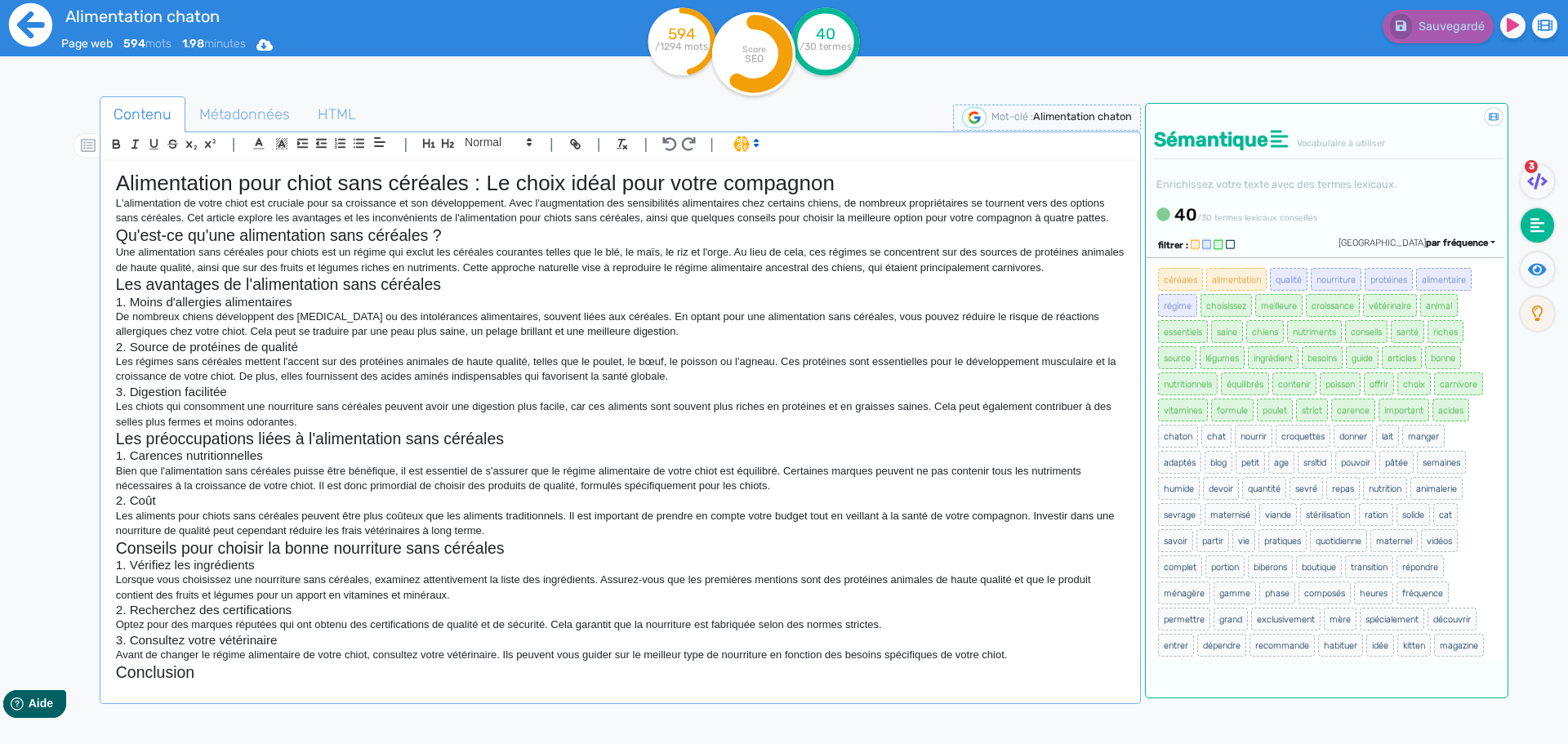
click at [35, 20] on icon at bounding box center [30, 25] width 43 height 43
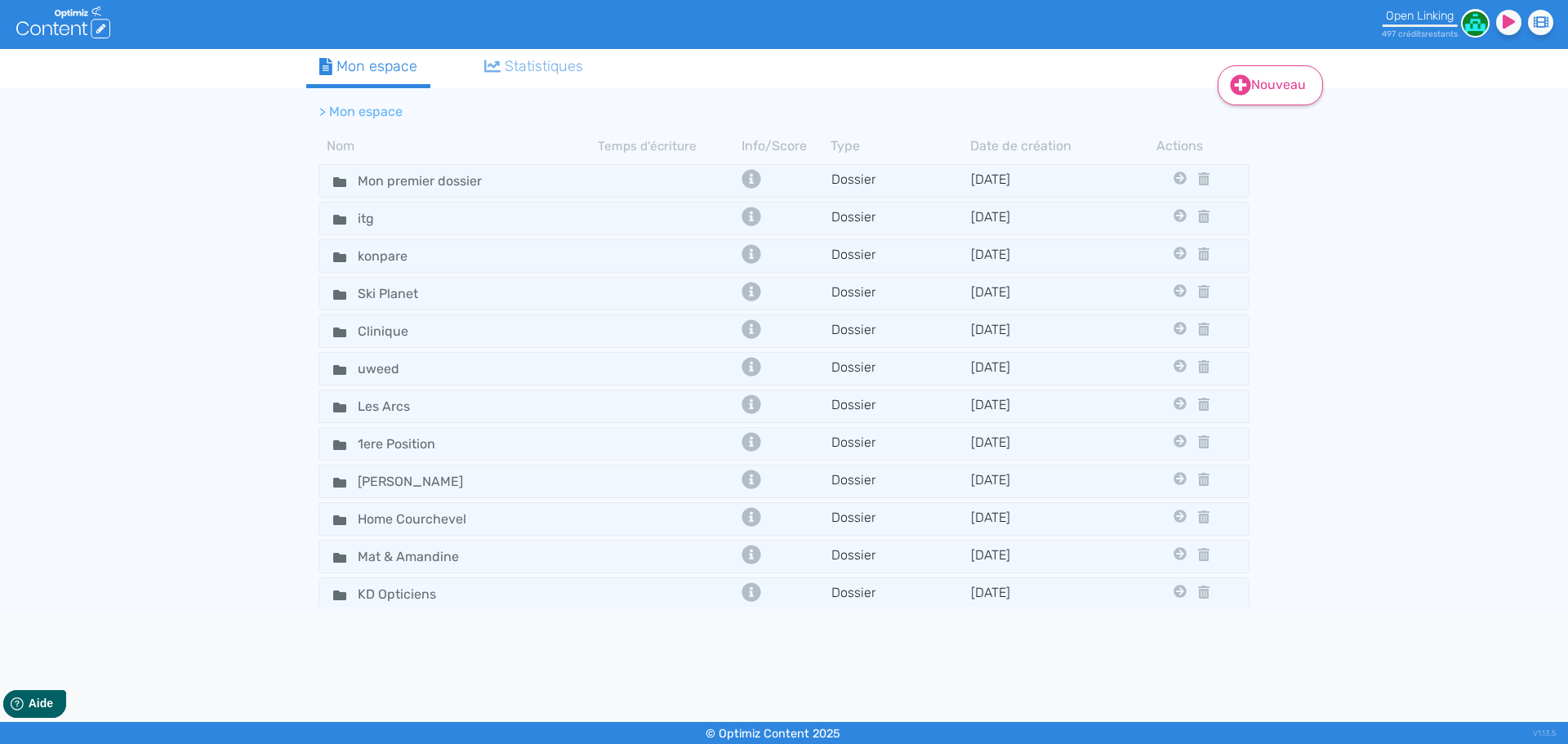
click at [1274, 81] on link "Nouveau" at bounding box center [1270, 85] width 105 height 40
click at [1228, 126] on button "Contenu" at bounding box center [1281, 126] width 130 height 26
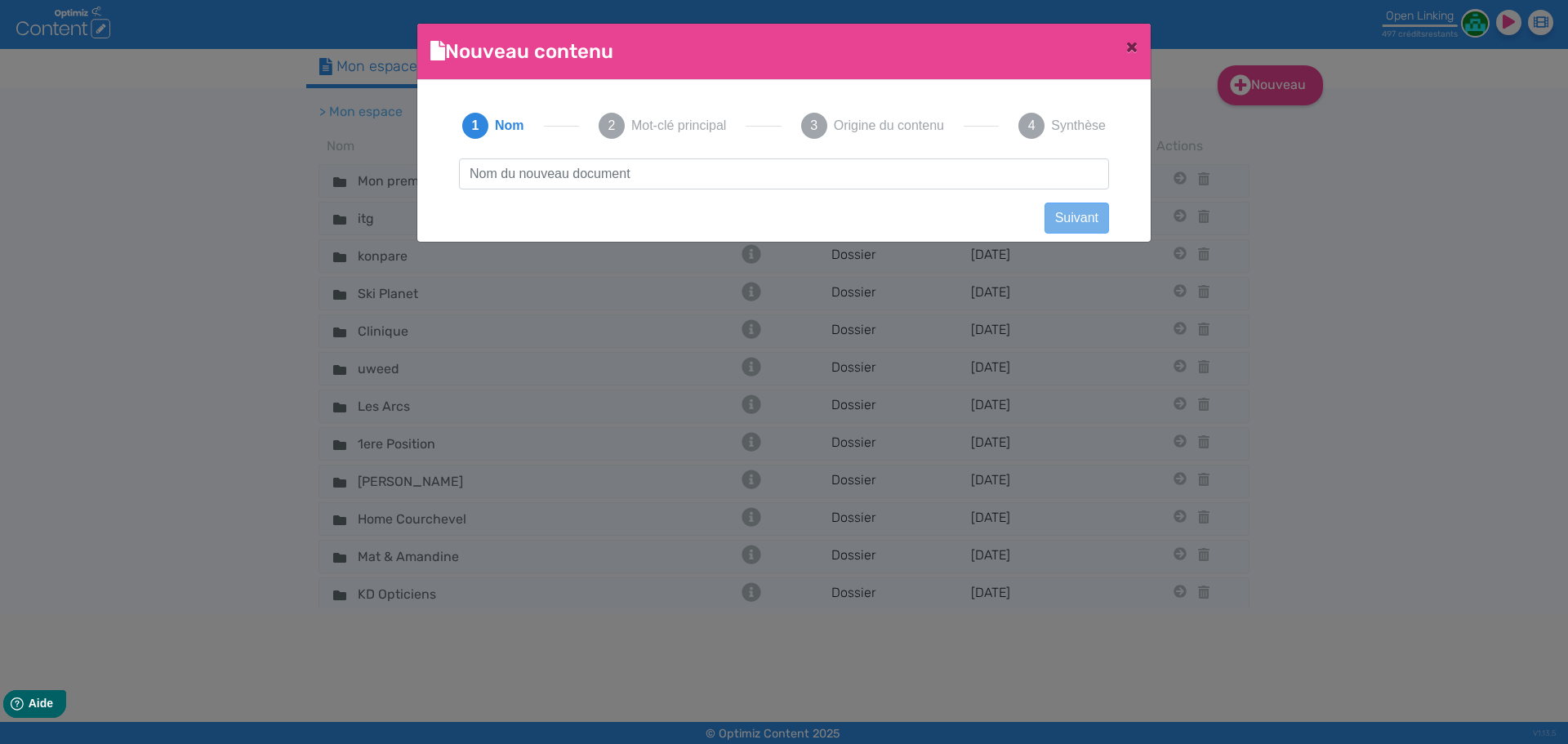
scroll to position [1, 0]
type input "Alimentation chaton"
click at [1080, 197] on div "Alimentation chaton Suivant Précédent Suivant Contenu vide Créer un contenu [DE…" at bounding box center [784, 188] width 683 height 60
click at [1087, 216] on button "Suivant" at bounding box center [1076, 218] width 64 height 31
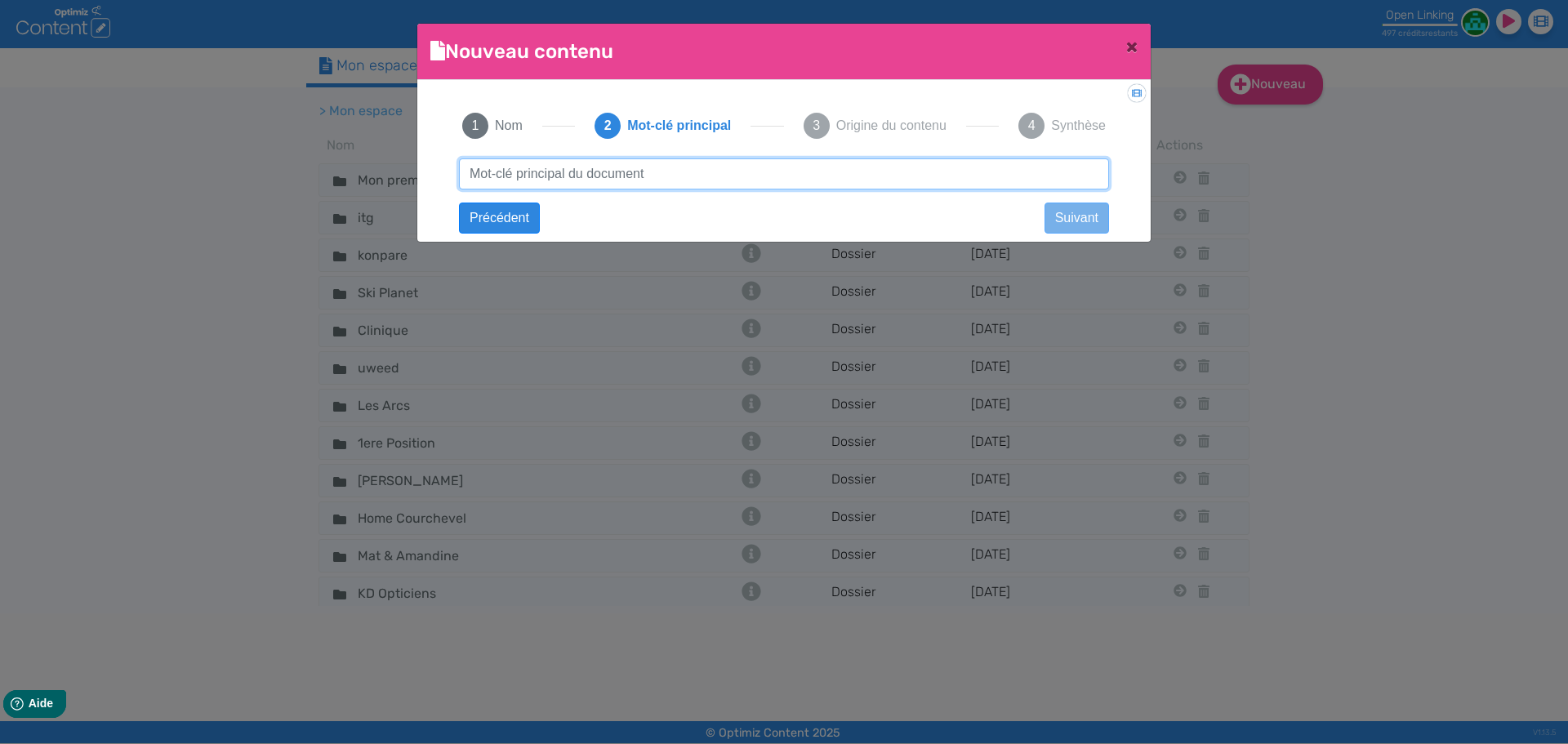
type input "a"
type input "Alimentation chaton"
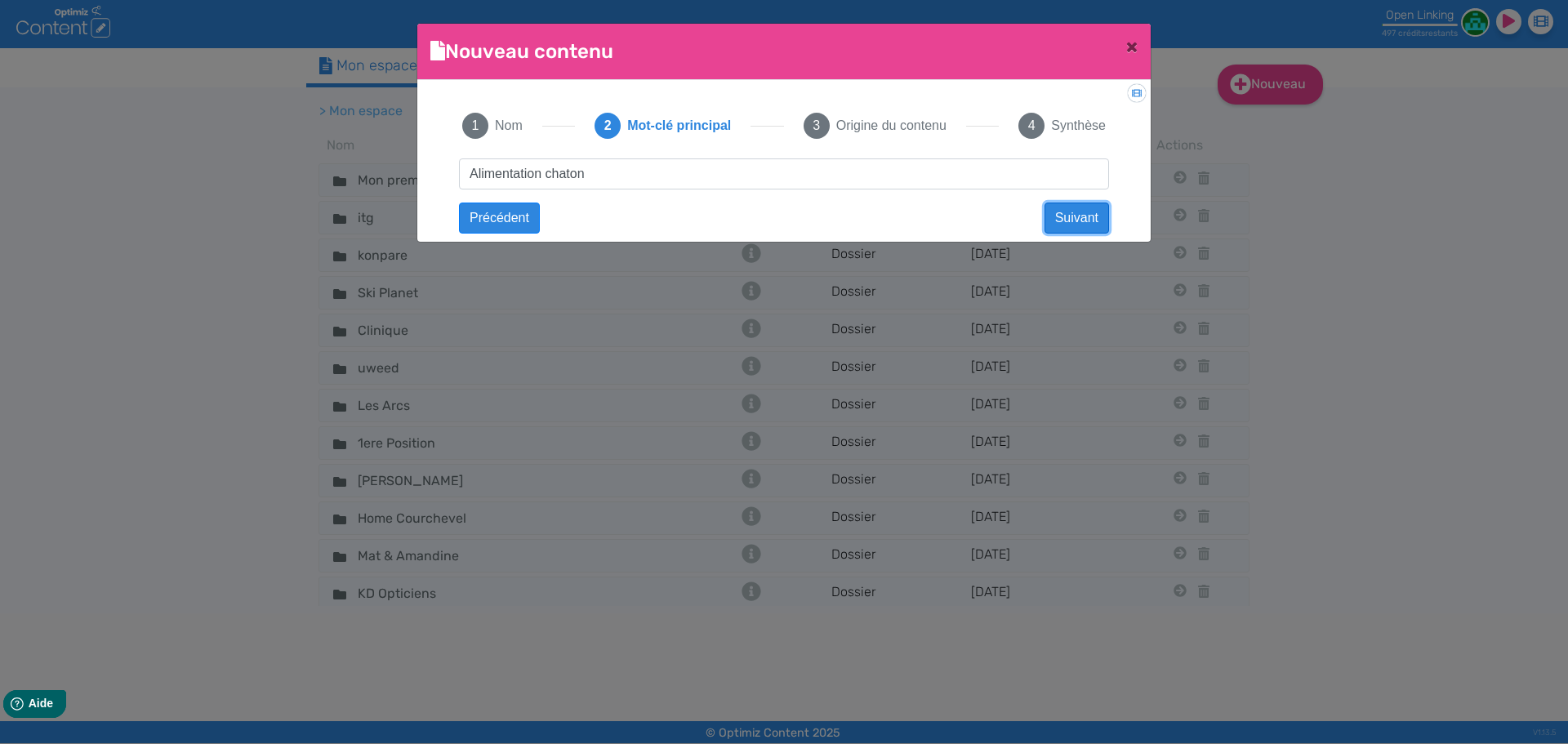
click at [1064, 215] on button "Suivant" at bounding box center [1076, 218] width 64 height 31
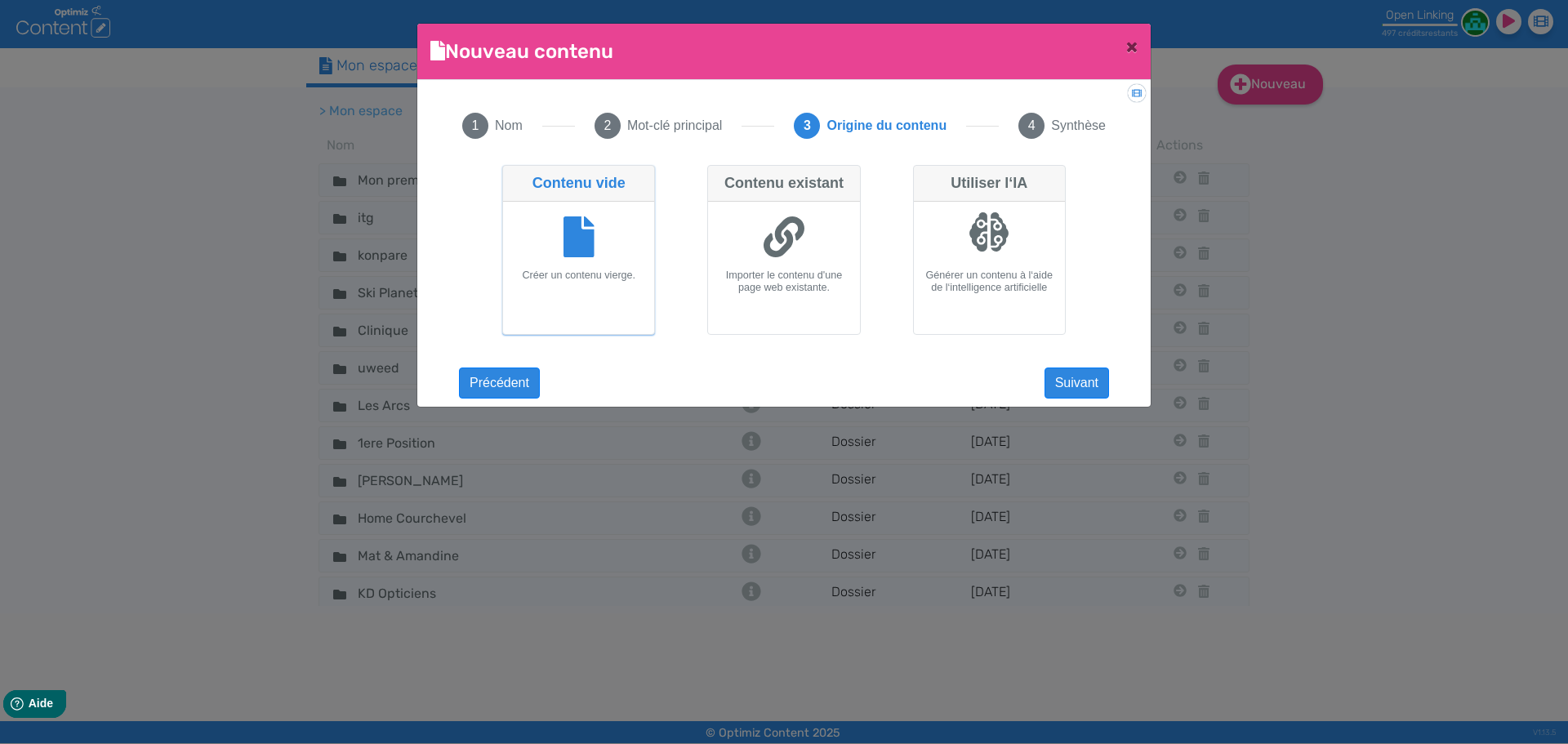
click at [1039, 244] on div at bounding box center [989, 239] width 138 height 61
click at [924, 175] on input "Utiliser l‘IA Générer un contenu à l‘aide de l‘intelligence artificielle" at bounding box center [918, 170] width 11 height 11
radio input "true"
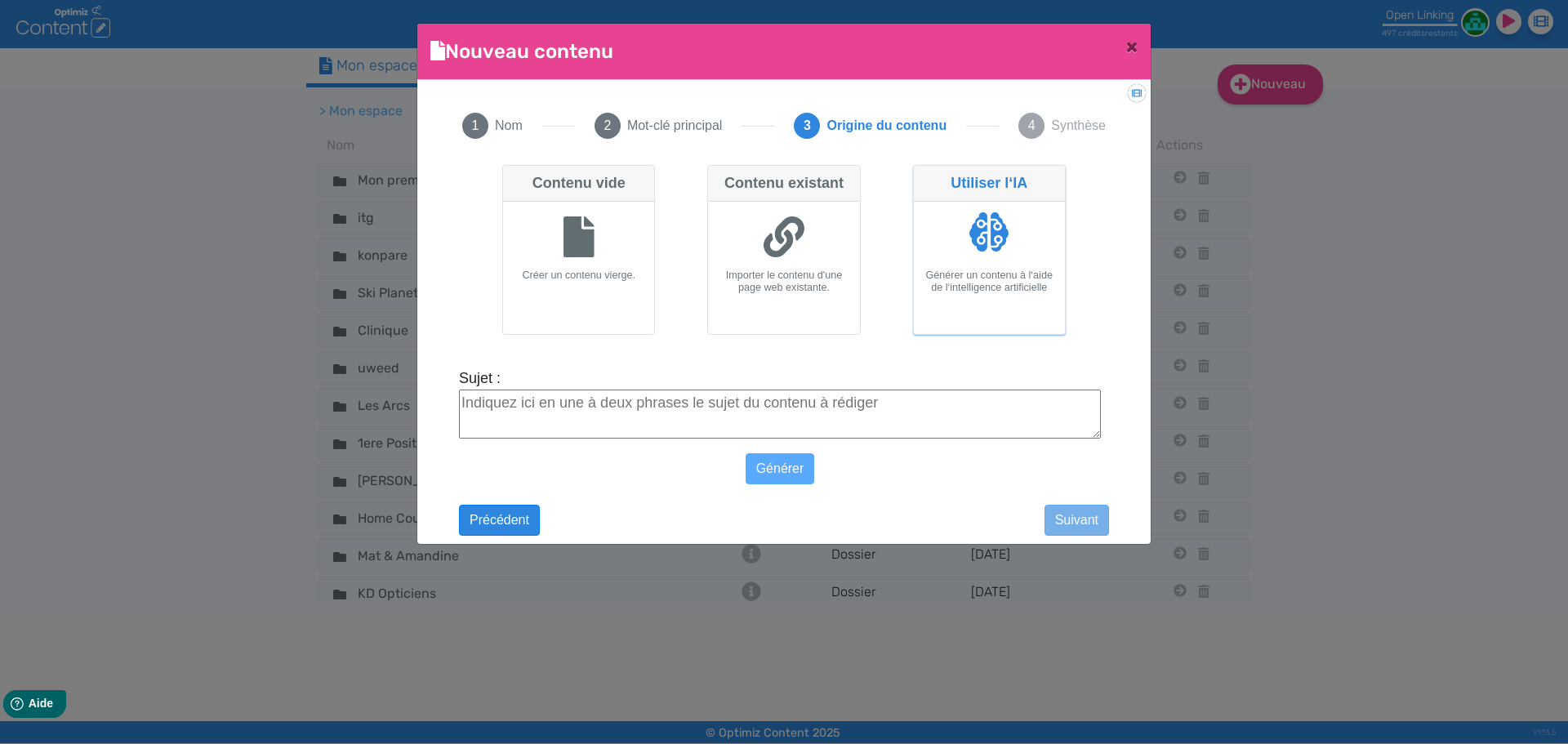
click at [962, 400] on textarea "Sujet :" at bounding box center [779, 414] width 642 height 49
paste textarea "Alimentation pour chaton sans céréales"
type textarea "Alimentation pour chaton sans céréales"
click at [794, 479] on button "Générer" at bounding box center [780, 469] width 69 height 31
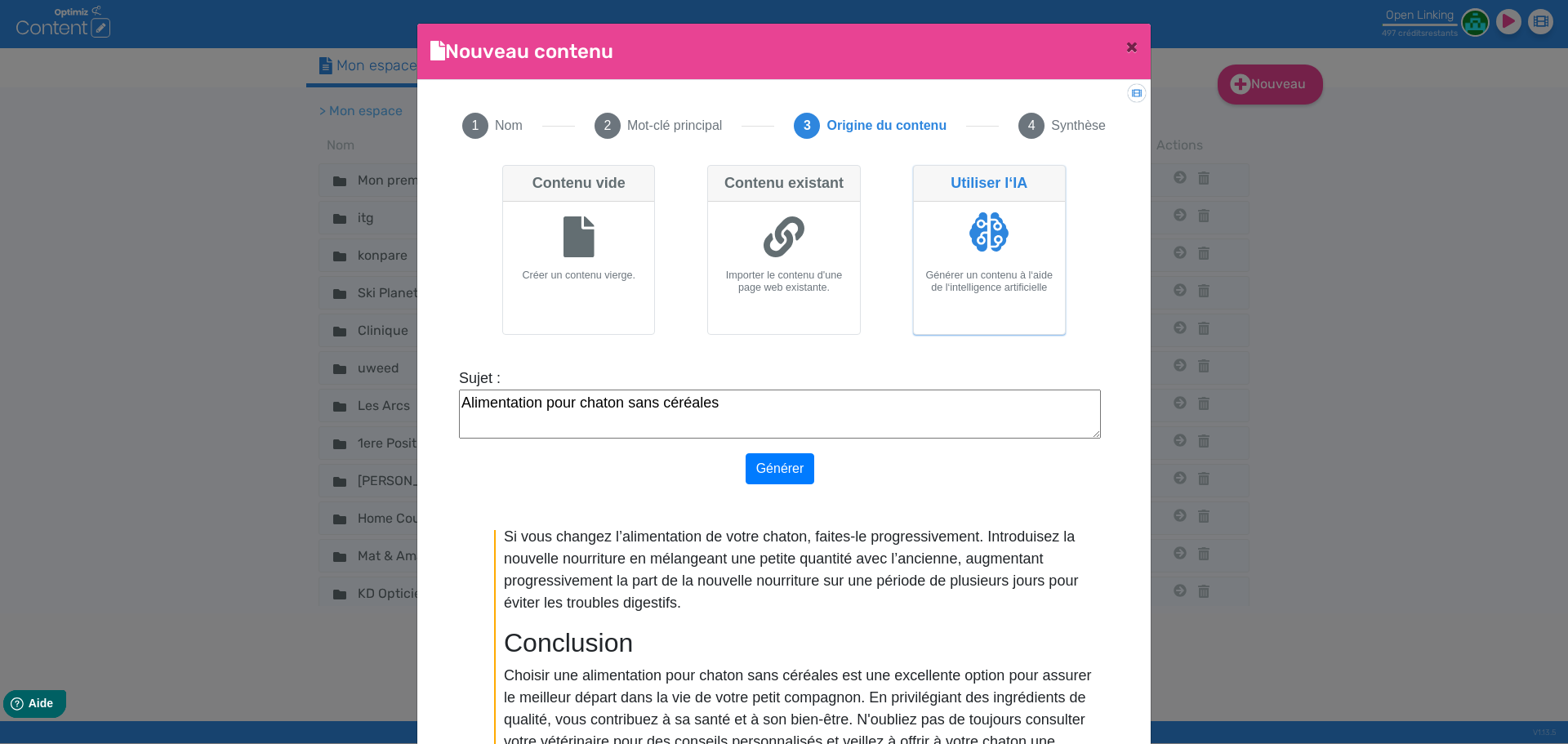
scroll to position [123, 0]
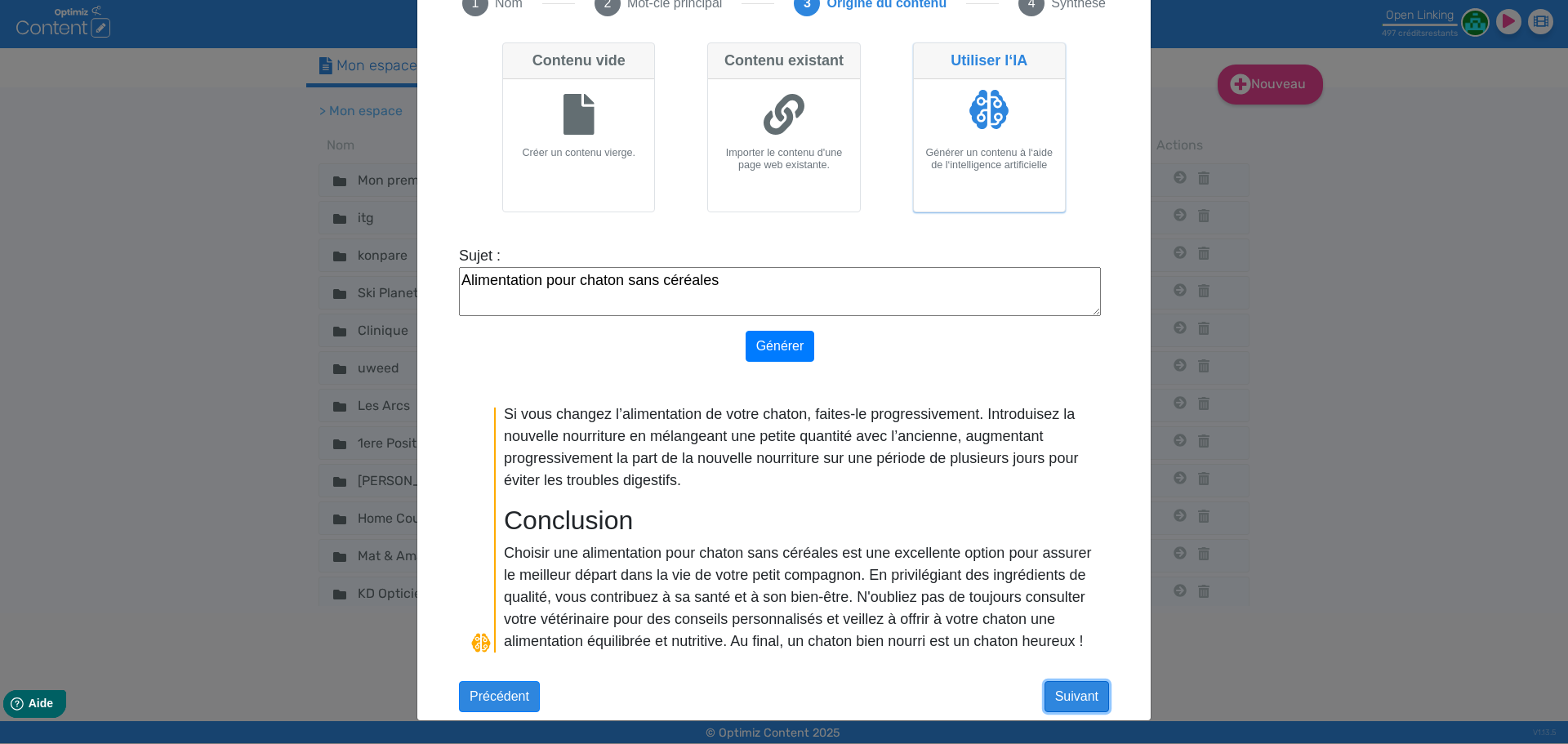
click at [1076, 683] on button "Suivant" at bounding box center [1076, 697] width 64 height 31
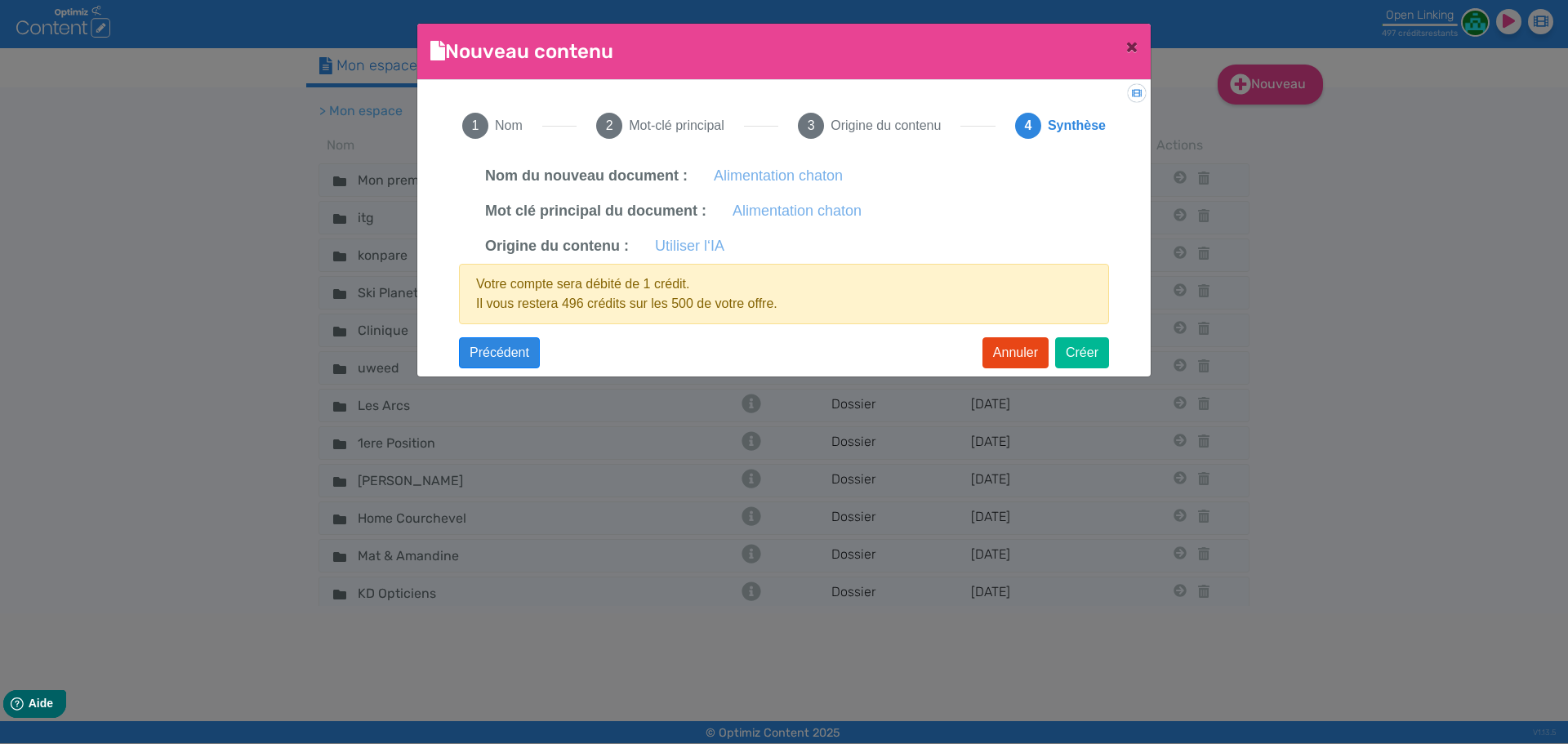
scroll to position [0, 0]
click at [1076, 356] on button "Créer" at bounding box center [1082, 353] width 54 height 31
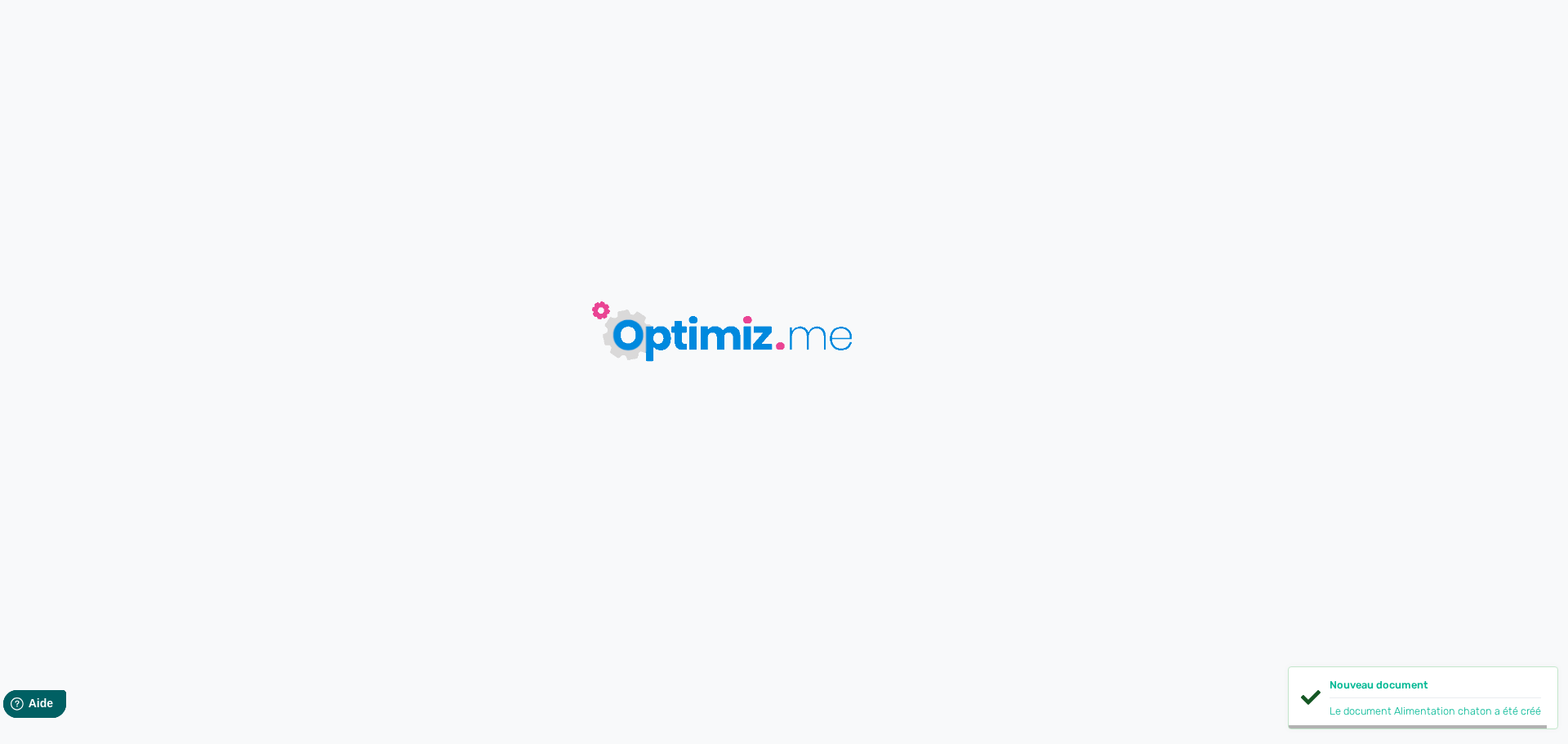
type input "Alimentation chaton"
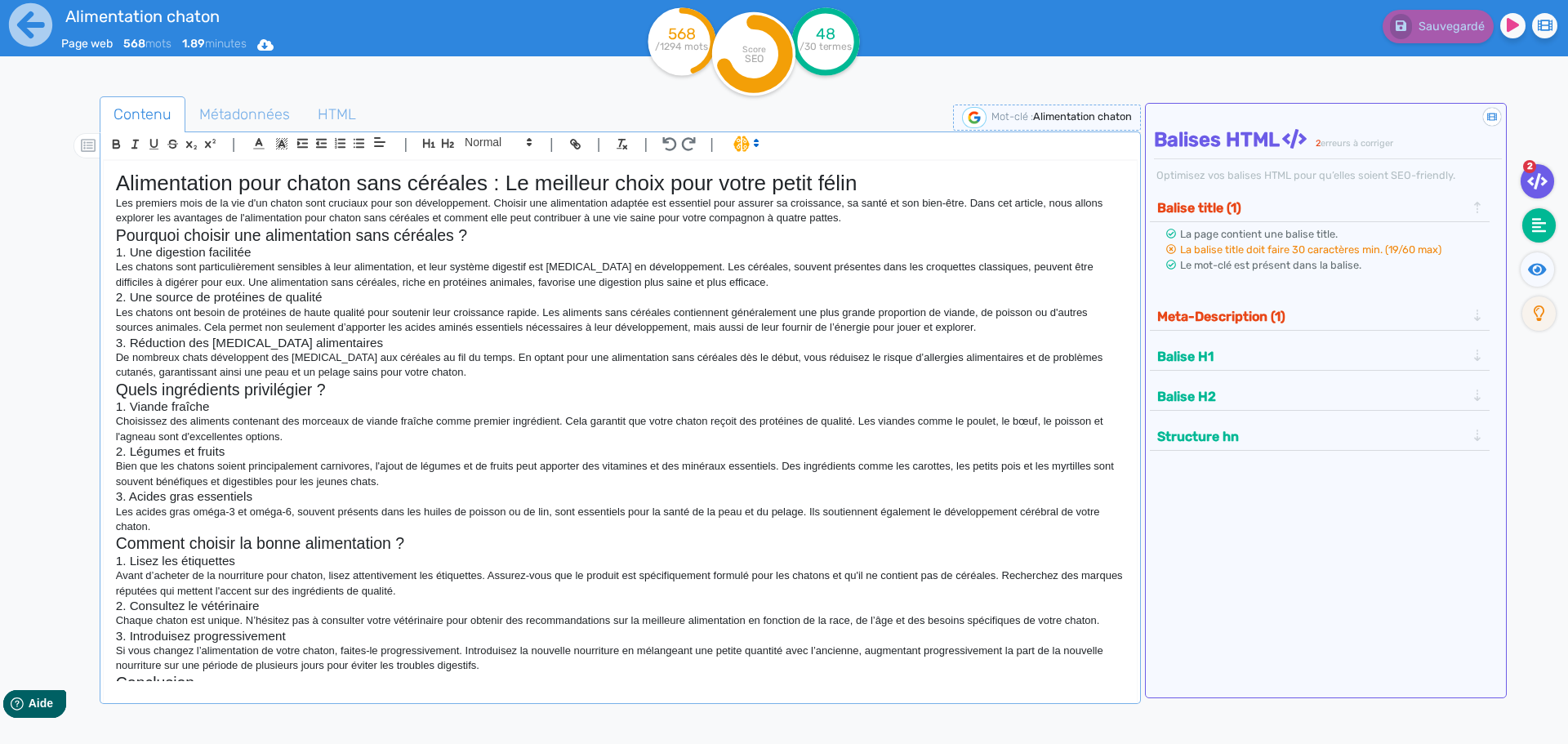
click at [1542, 233] on icon at bounding box center [1538, 225] width 14 height 16
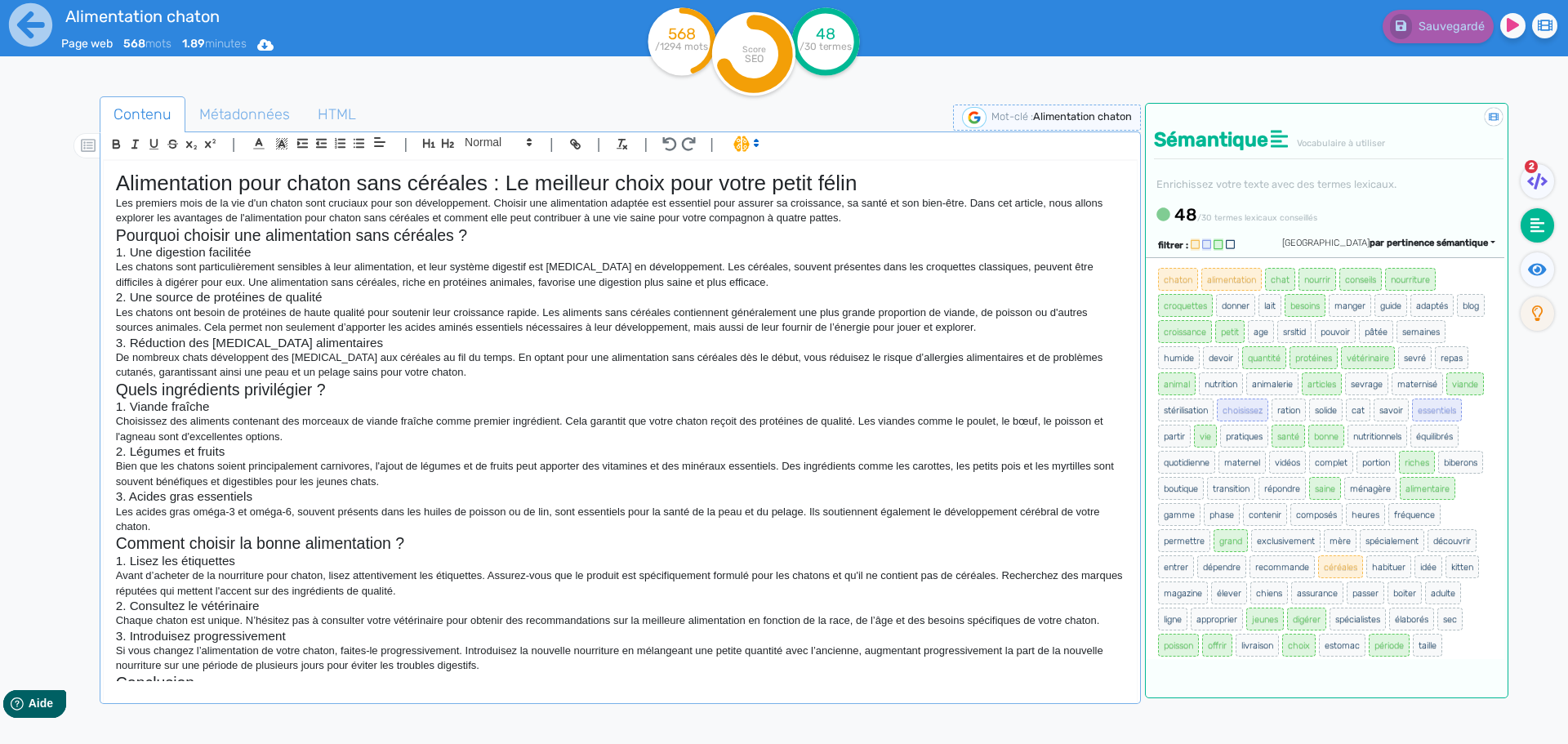
click at [1416, 239] on span "par pertinence sémantique" at bounding box center [1428, 243] width 118 height 11
click at [1414, 287] on link "par fréquence" at bounding box center [1351, 292] width 137 height 22
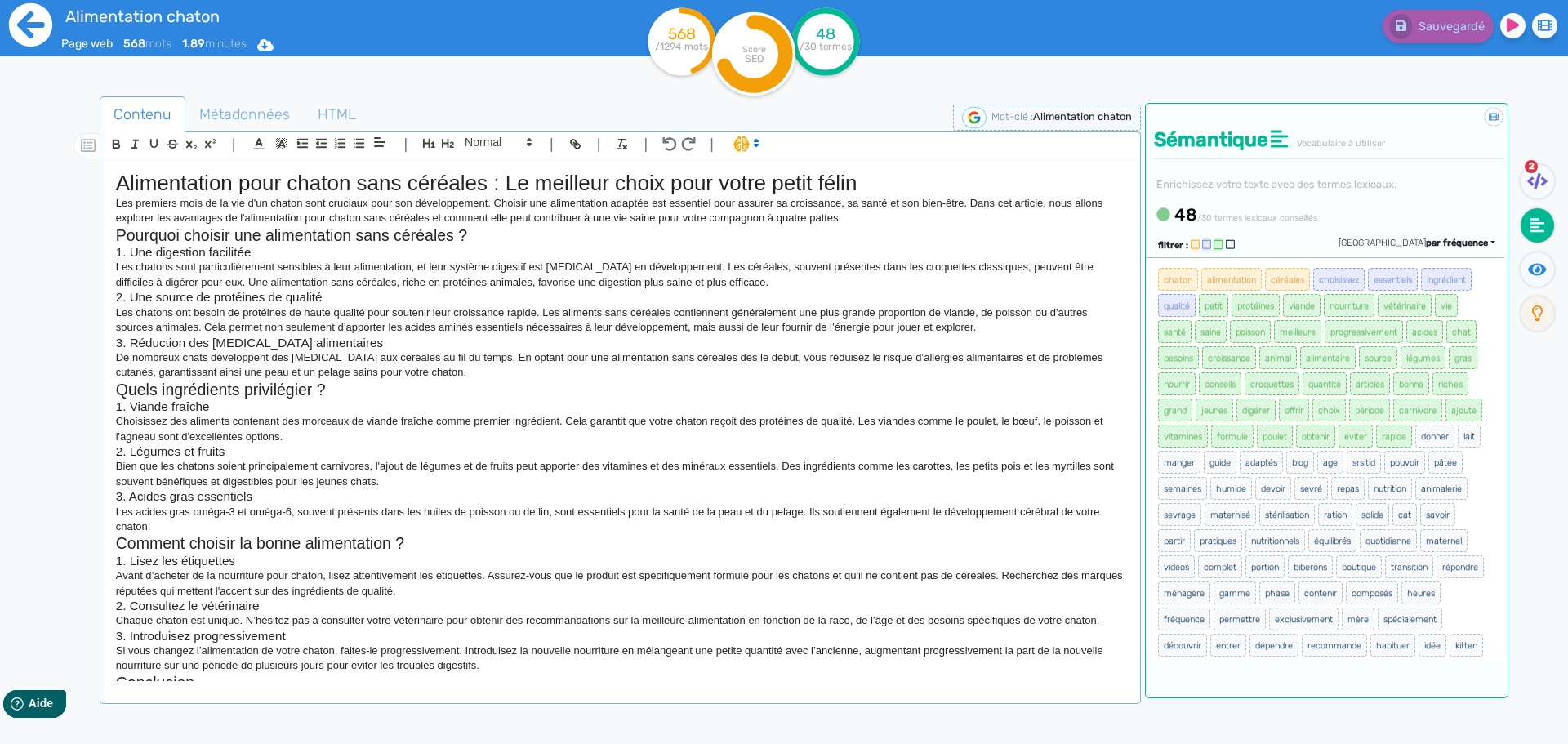
click at [23, 10] on icon at bounding box center [30, 25] width 43 height 43
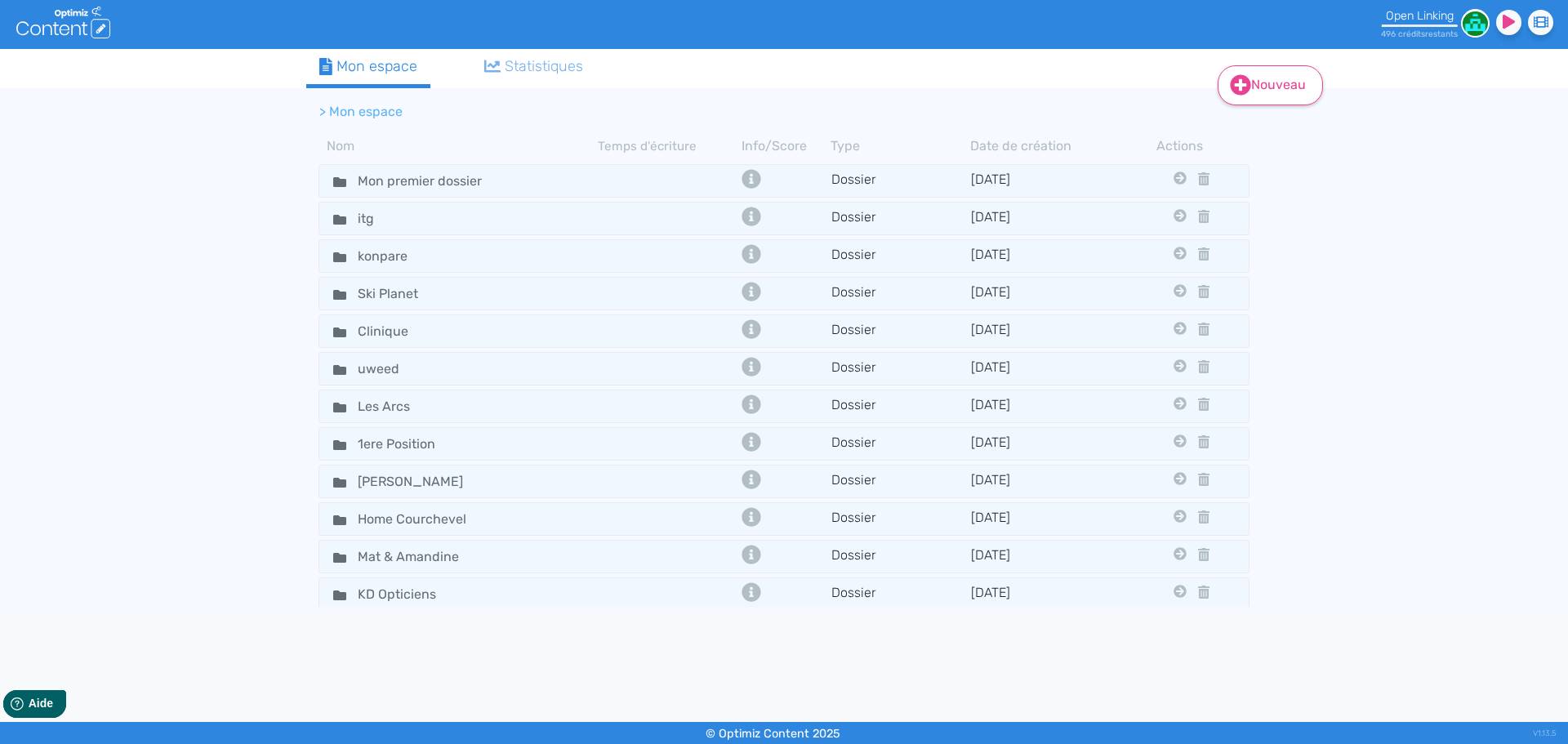
click at [1281, 90] on link "Nouveau" at bounding box center [1270, 85] width 105 height 40
click at [1226, 134] on button "Contenu" at bounding box center [1281, 126] width 130 height 26
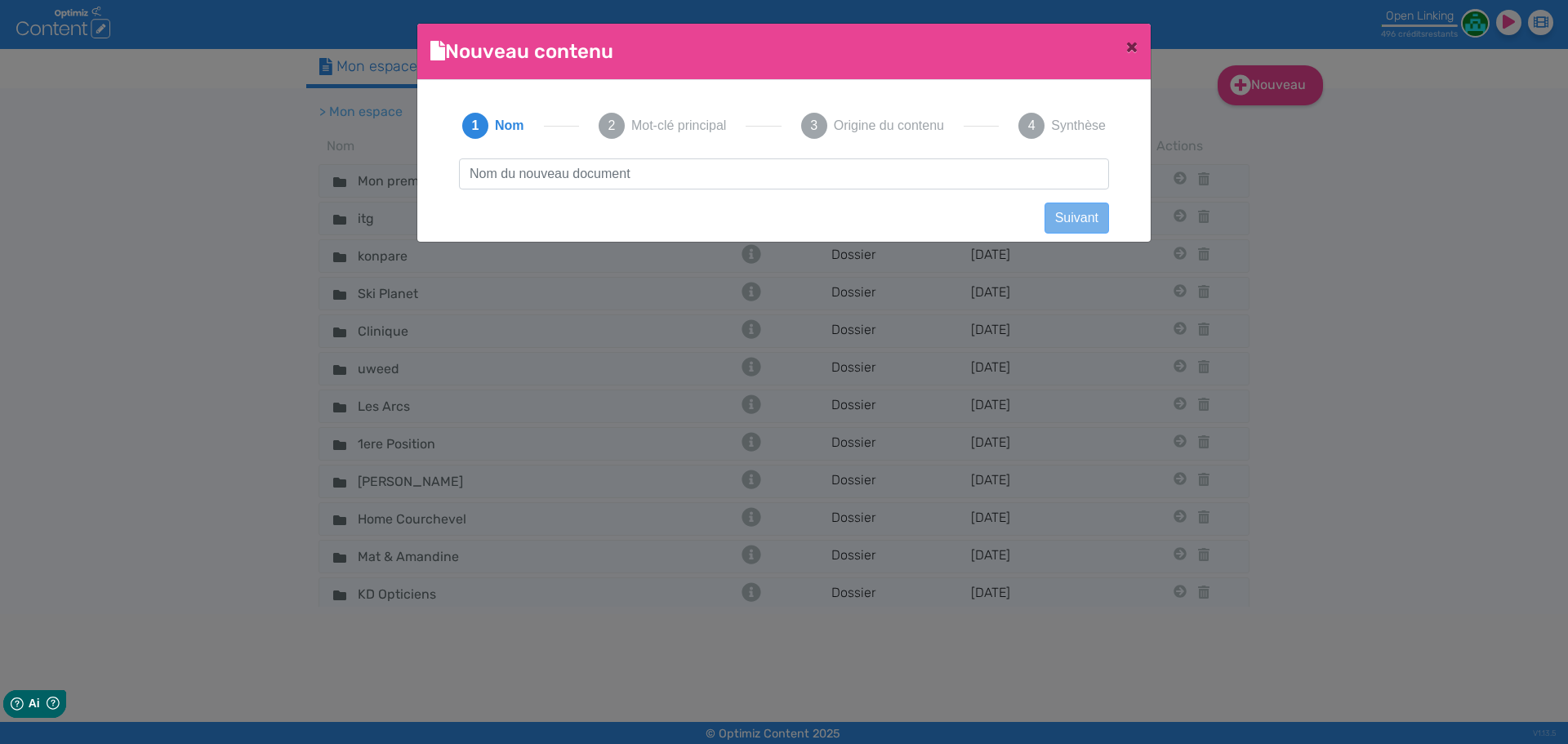
scroll to position [1, 0]
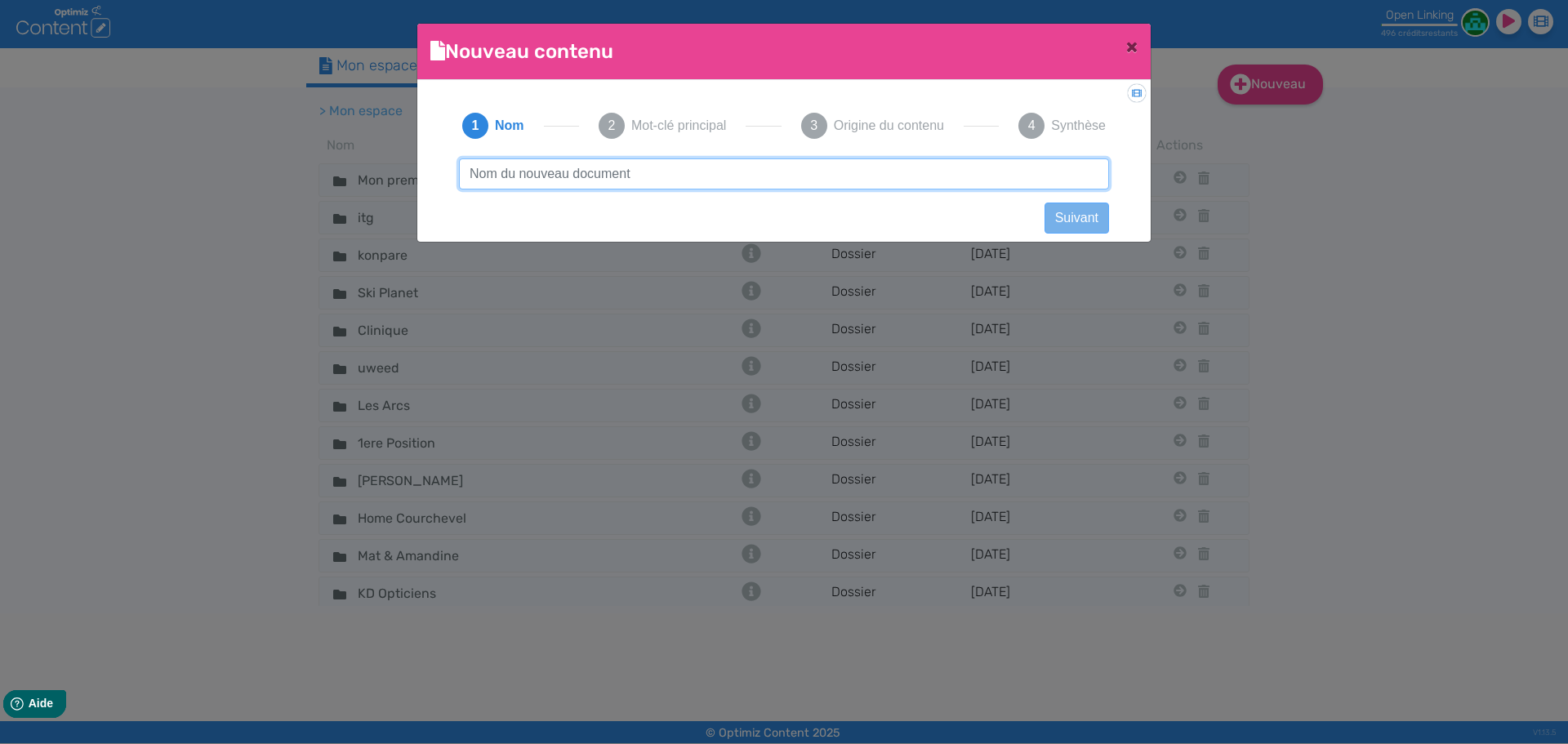
click at [949, 179] on input "text" at bounding box center [784, 174] width 650 height 31
paste input "Croquettes chat sénior"
type input "Croquettes chat sénior"
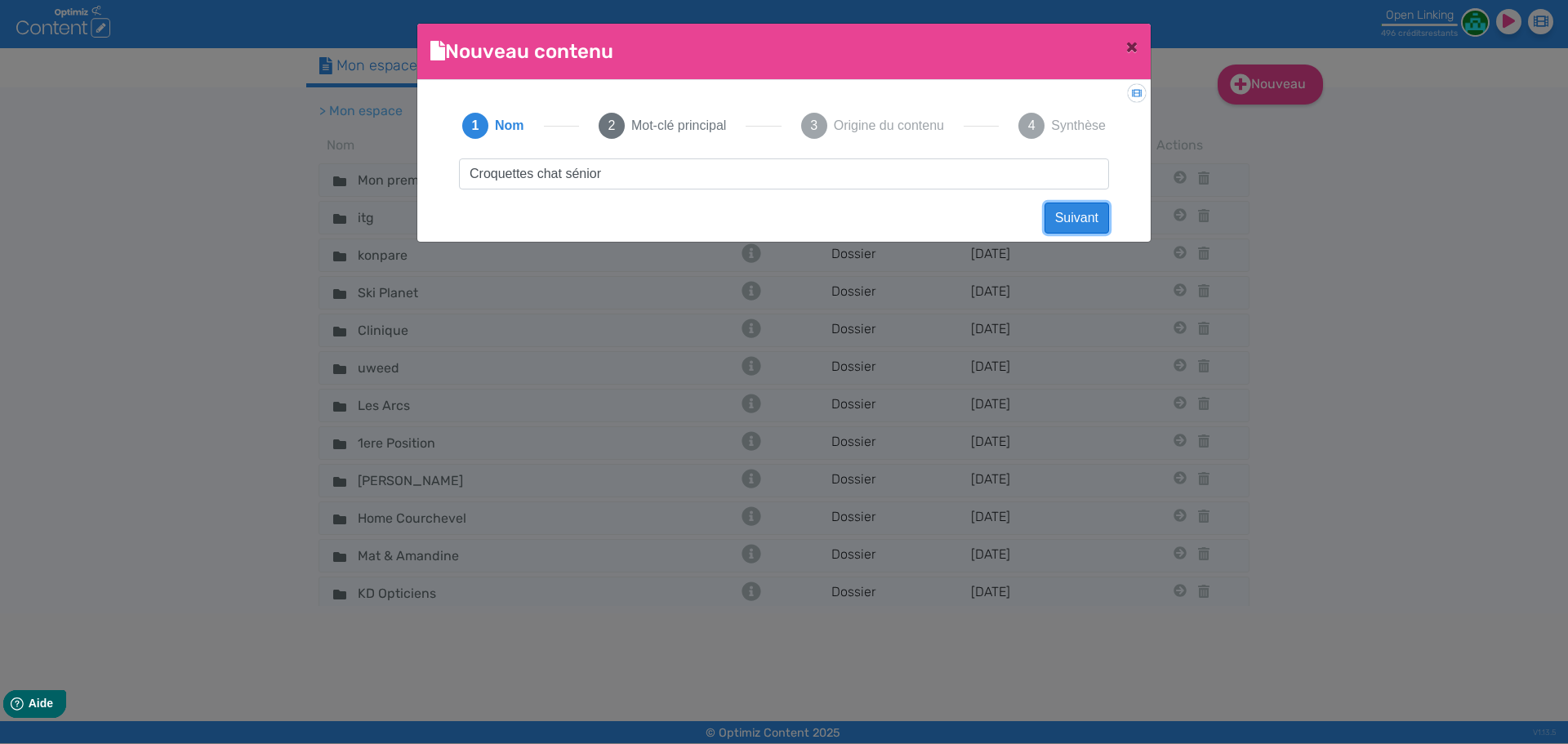
click at [1069, 204] on button "Suivant" at bounding box center [1076, 218] width 64 height 31
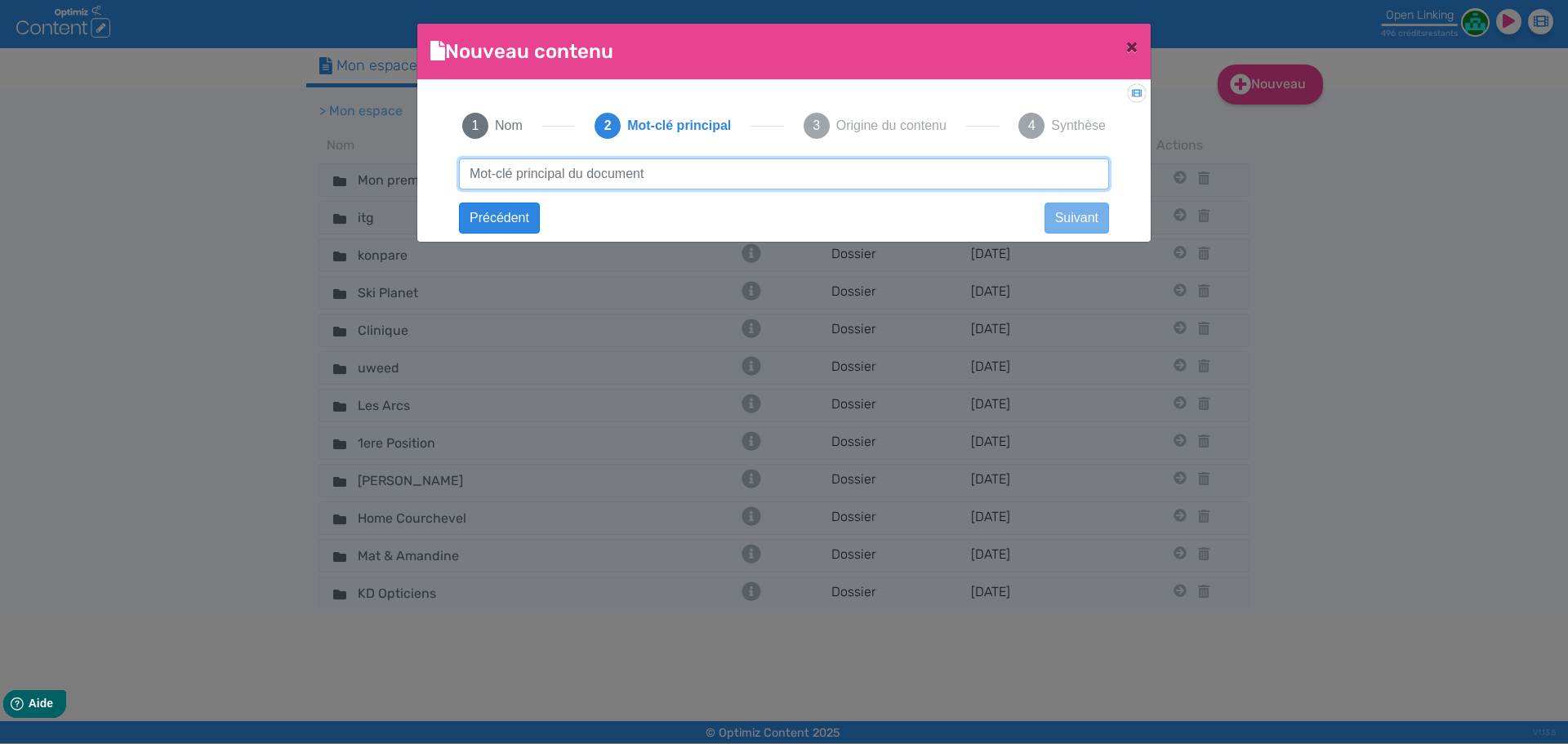
paste input "Croquettes chat sénior"
type input "Croquettes chat sénior"
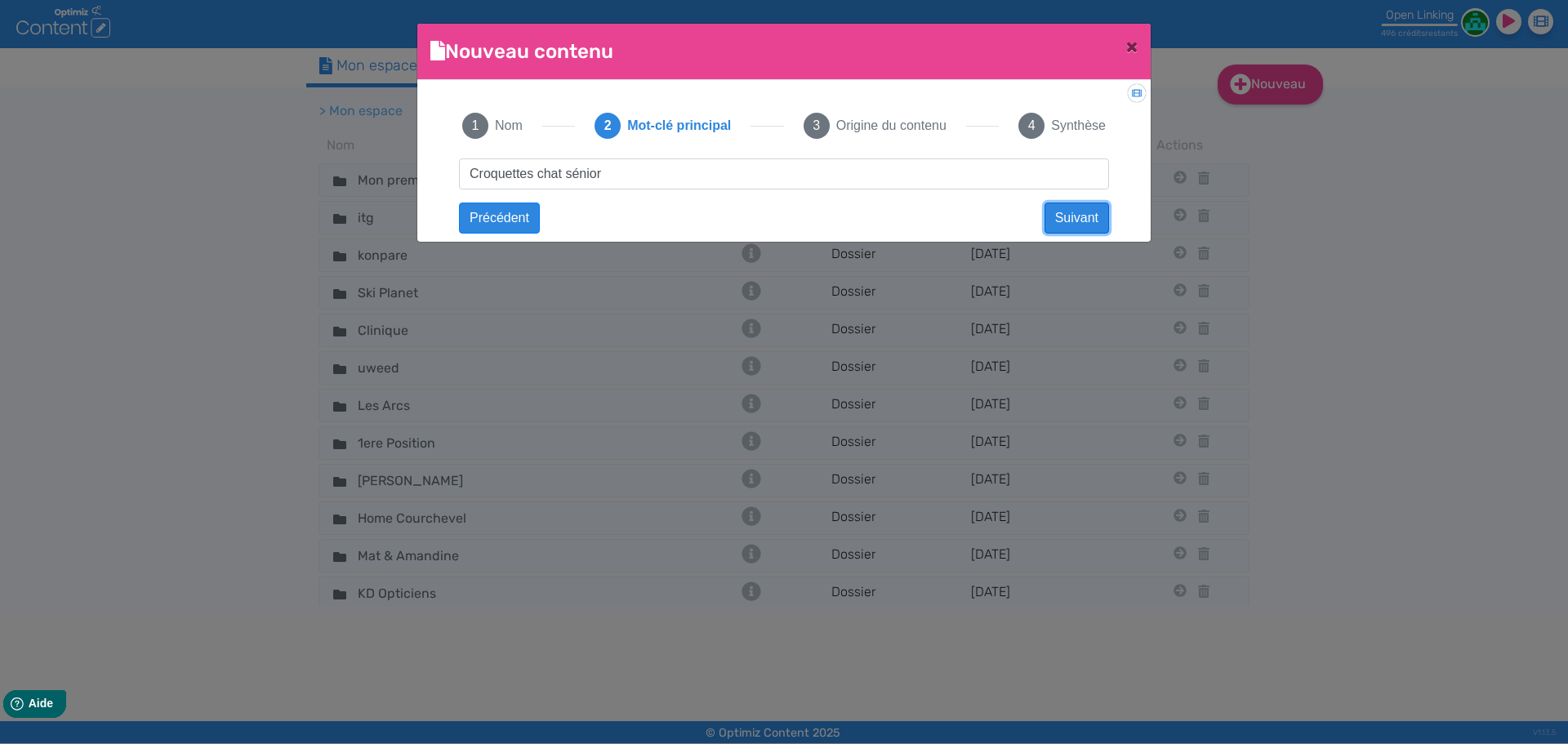
click at [1059, 220] on button "Suivant" at bounding box center [1076, 218] width 64 height 31
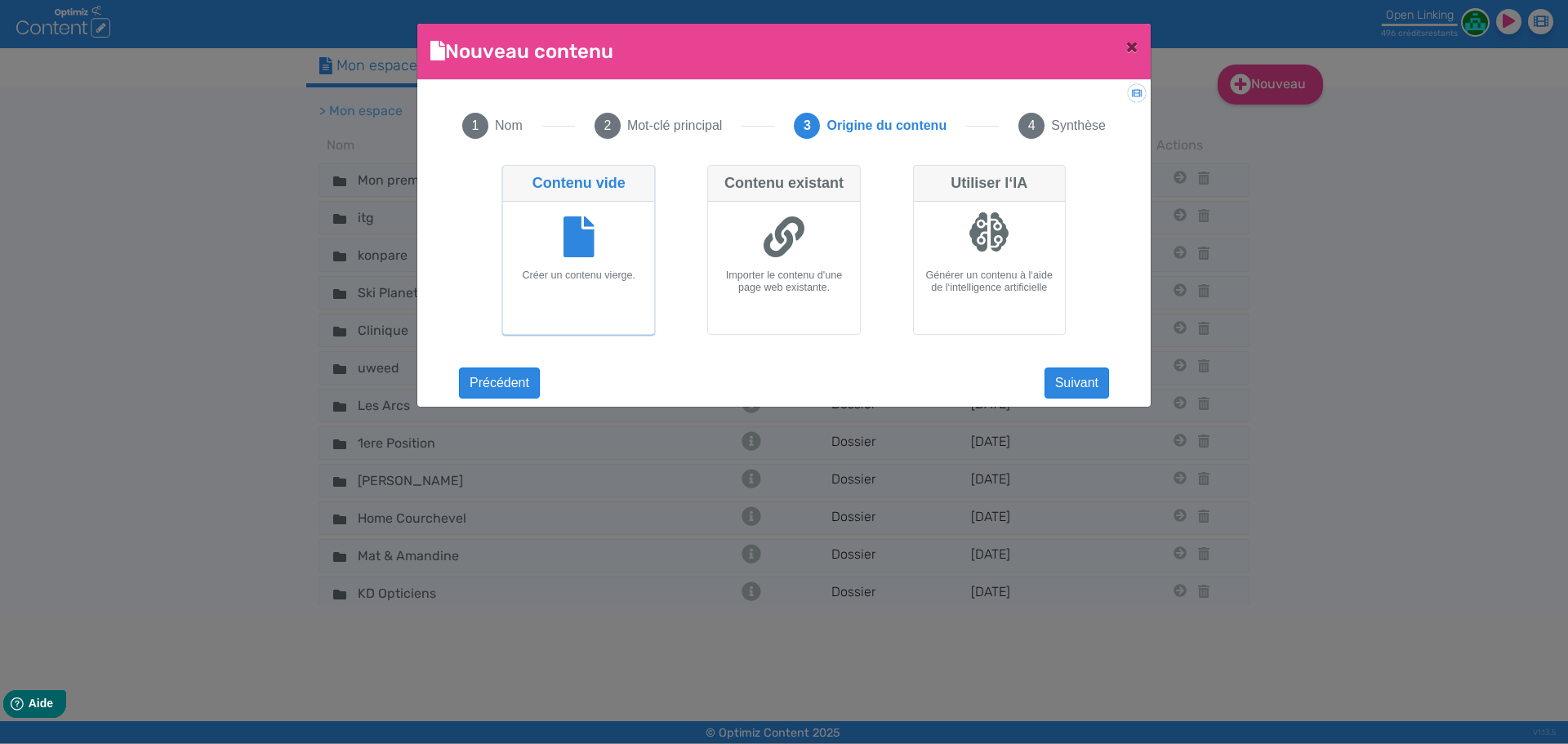
click at [1017, 285] on h6 "Générer un contenu à l‘aide de l‘intelligence artificielle" at bounding box center [989, 281] width 138 height 25
click at [924, 175] on input "Utiliser l‘IA Générer un contenu à l‘aide de l‘intelligence artificielle" at bounding box center [918, 170] width 11 height 11
radio input "true"
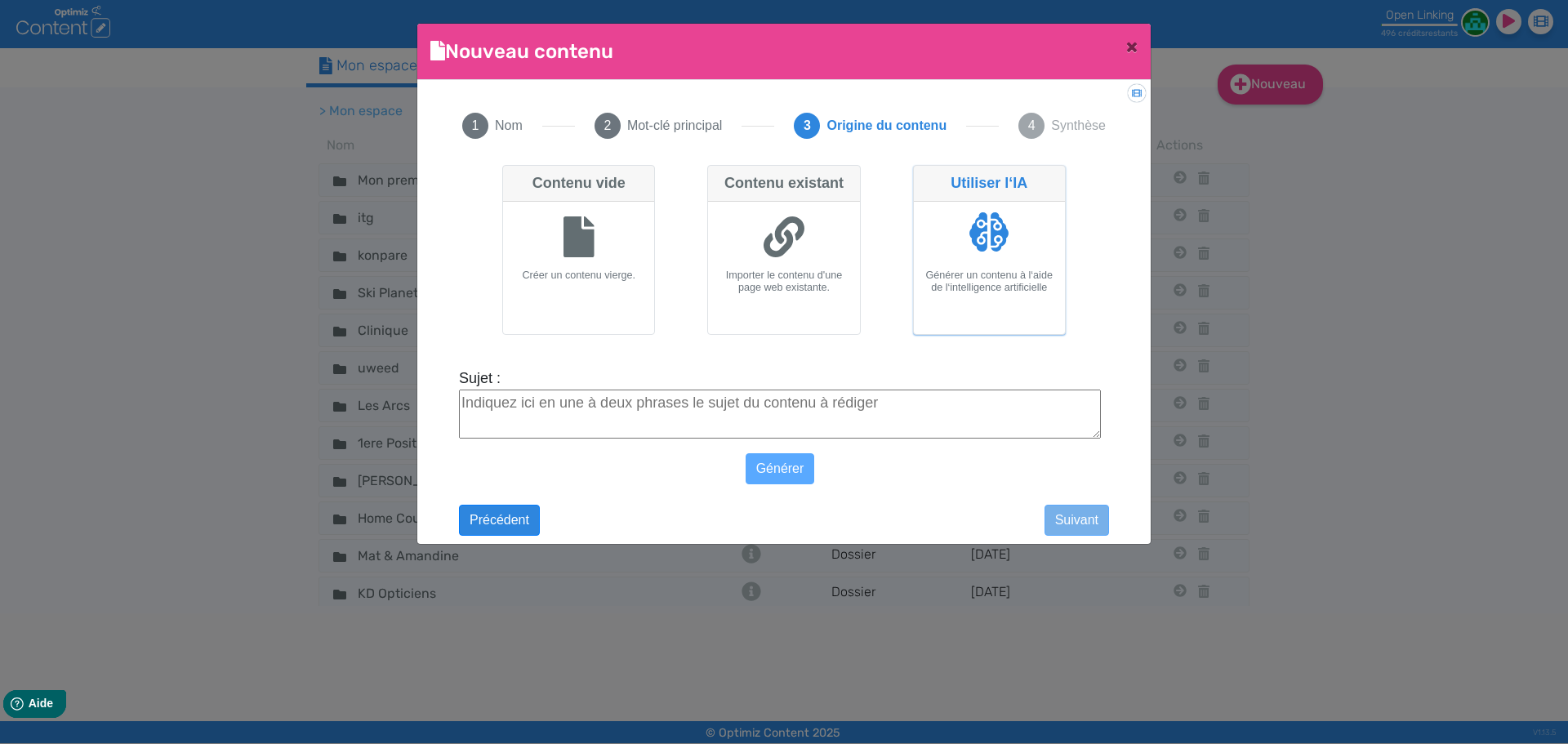
click at [801, 410] on textarea "Sujet :" at bounding box center [779, 414] width 642 height 49
paste textarea "roquettes pour chat sénior sans céréales"
type textarea "Croquettes pour chat sénior sans céréales"
click at [807, 465] on button "Générer" at bounding box center [780, 469] width 69 height 31
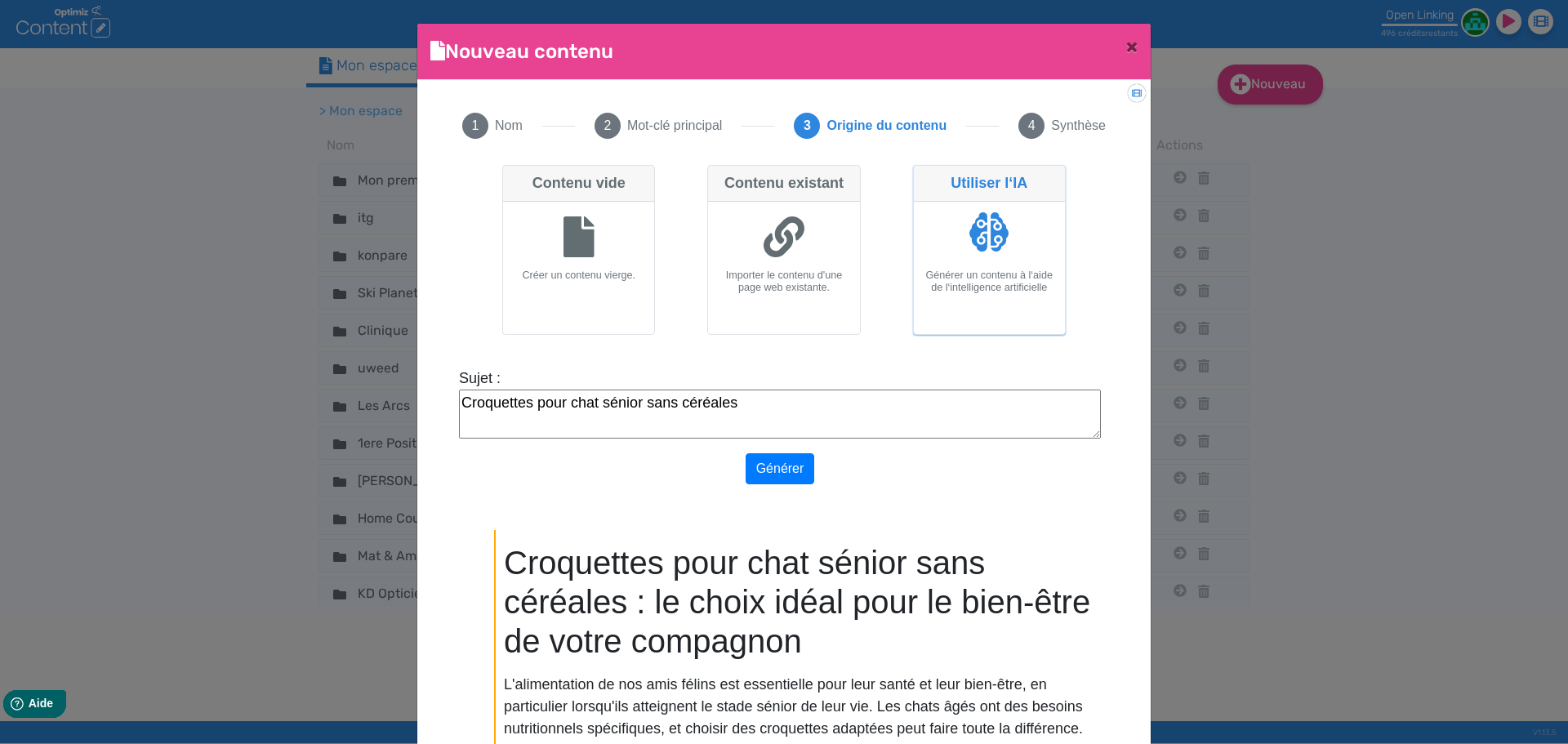
scroll to position [123, 0]
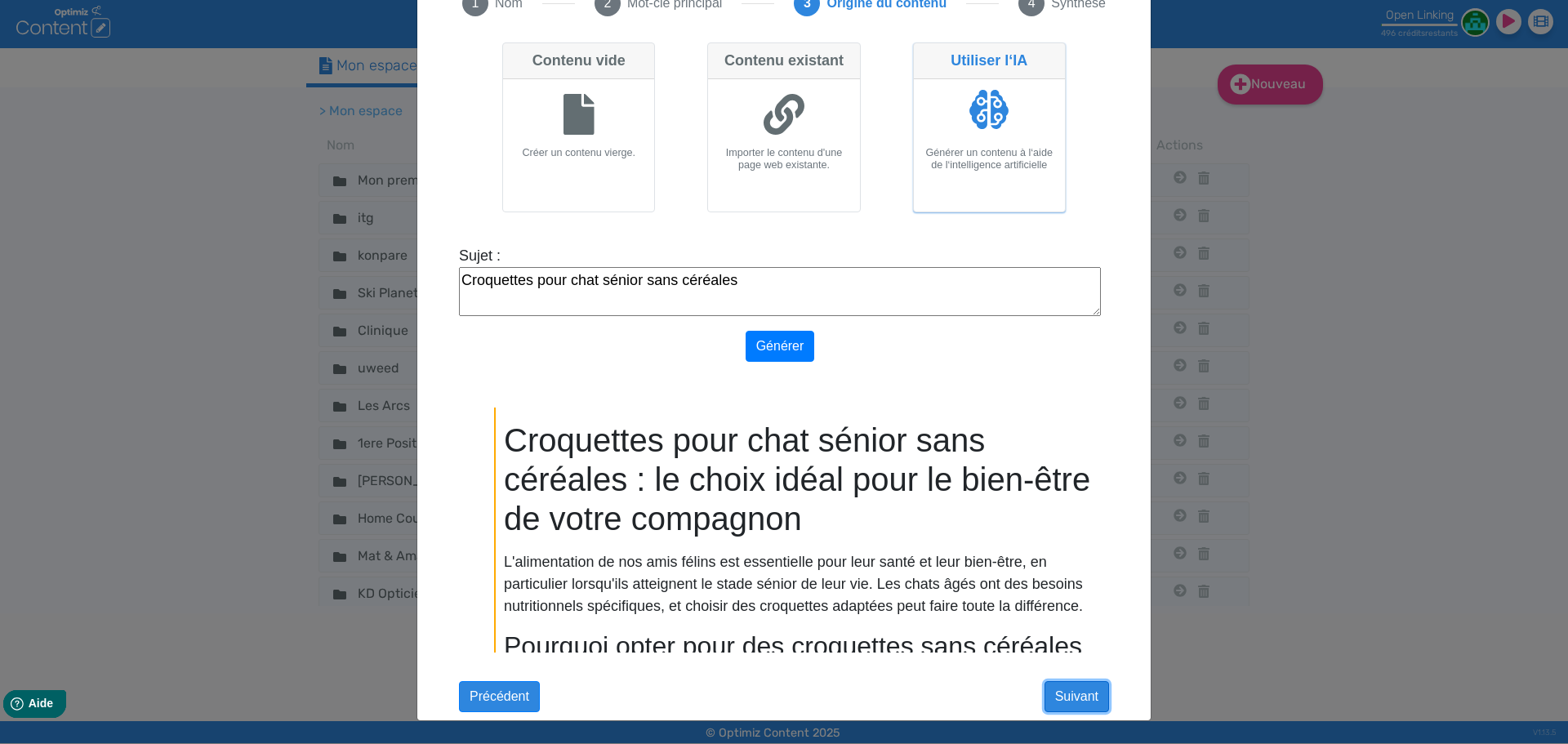
click at [1065, 697] on button "Suivant" at bounding box center [1076, 697] width 64 height 31
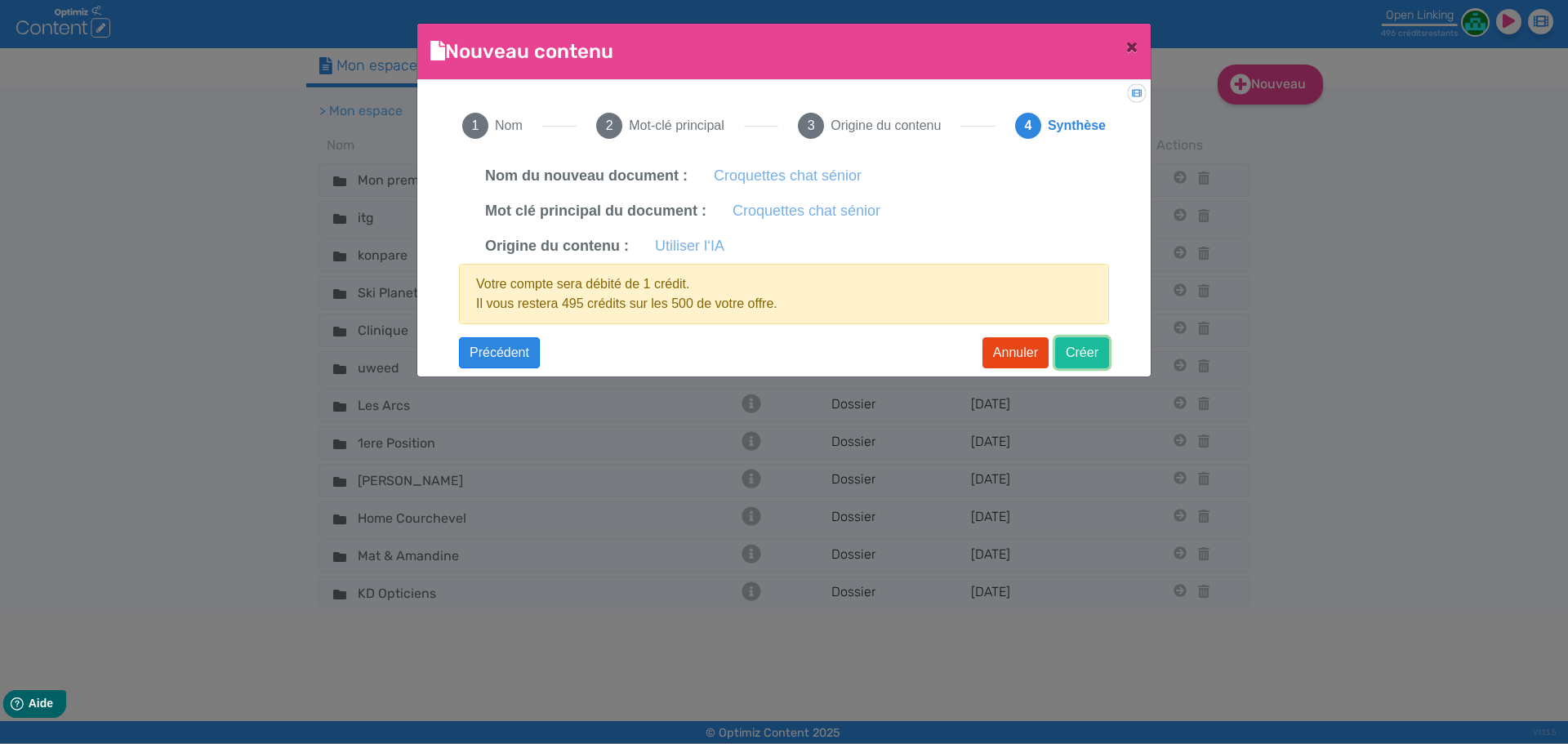
click at [1070, 345] on button "Créer" at bounding box center [1082, 353] width 54 height 31
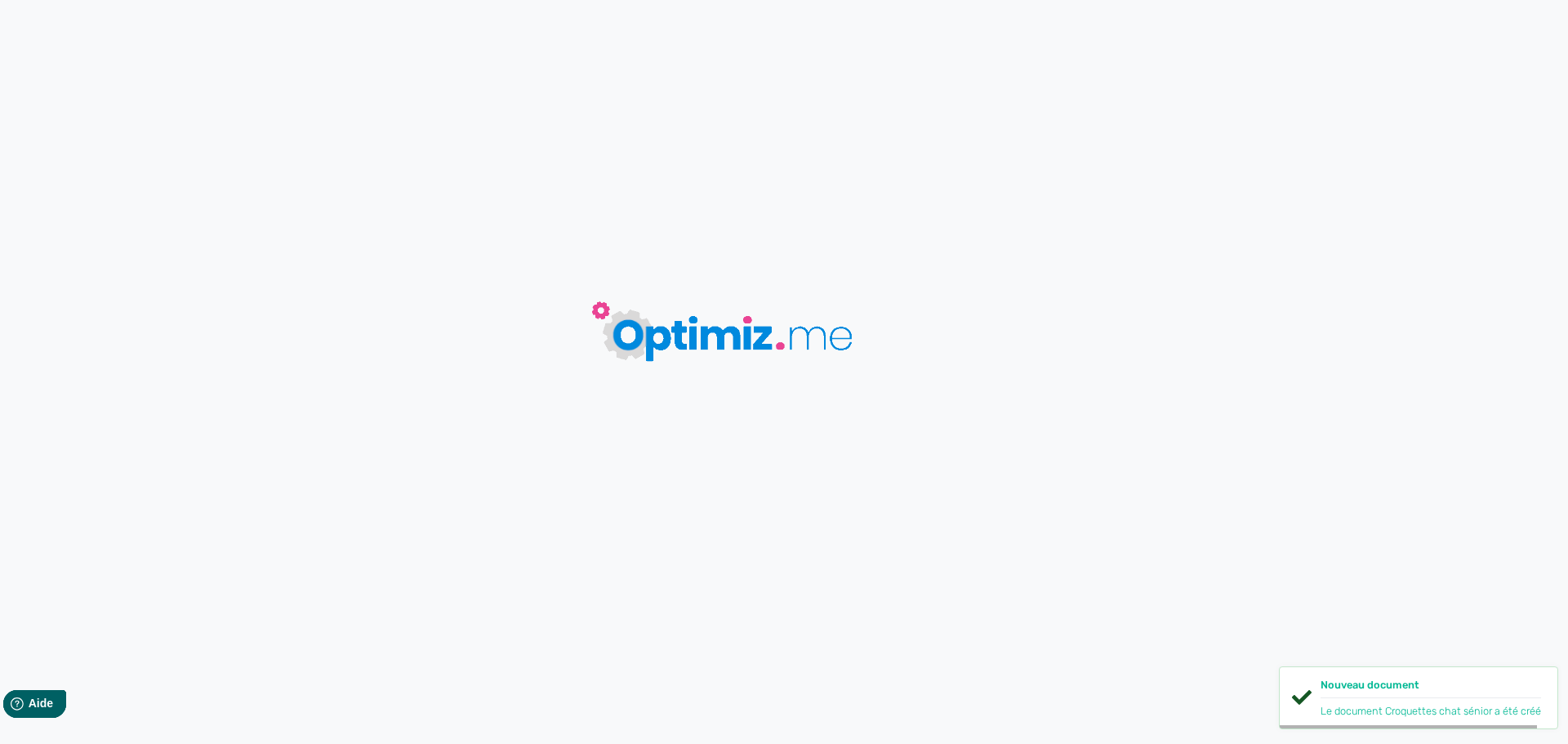
type input "Croquettes chat sénior"
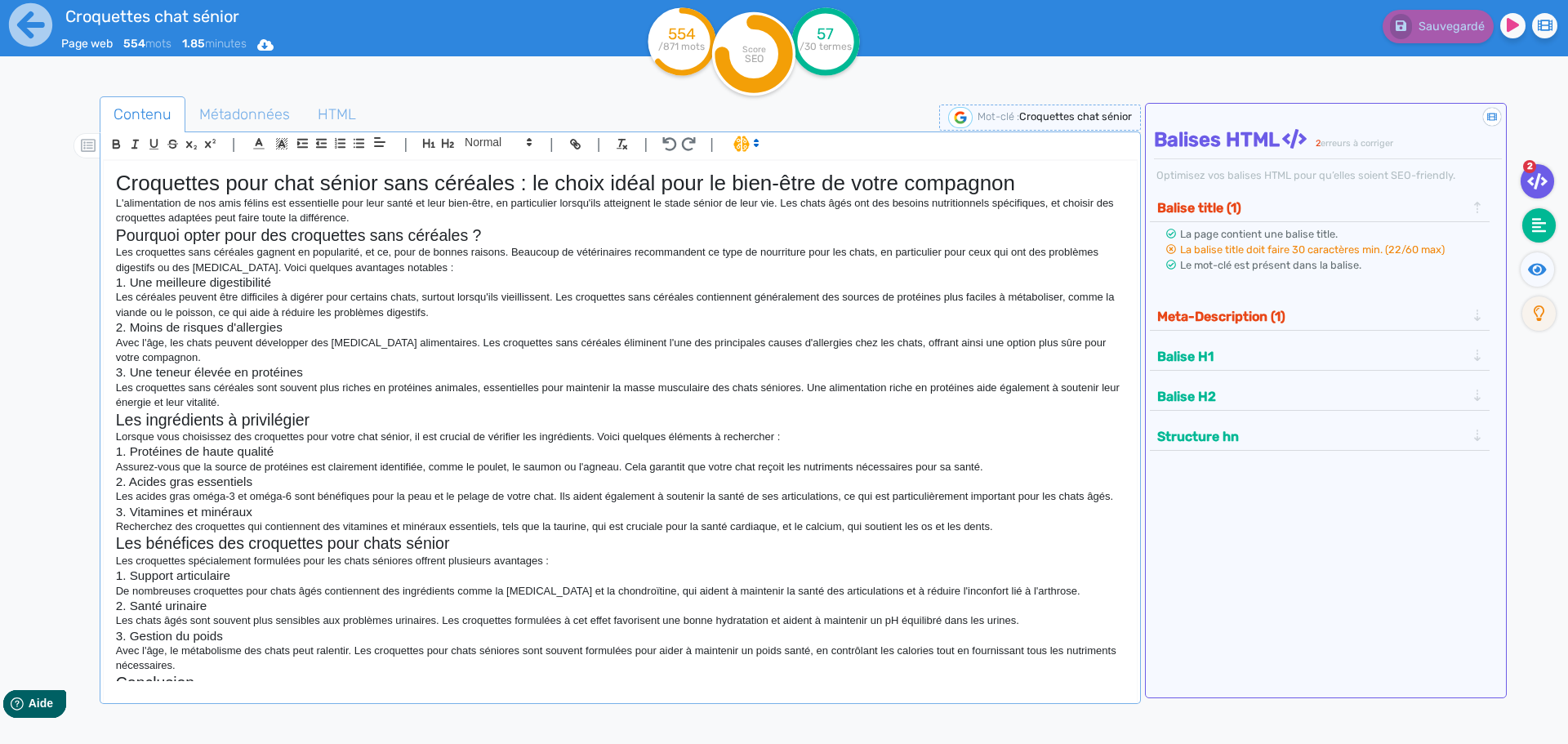
click at [1549, 219] on fa-icon at bounding box center [1539, 225] width 34 height 35
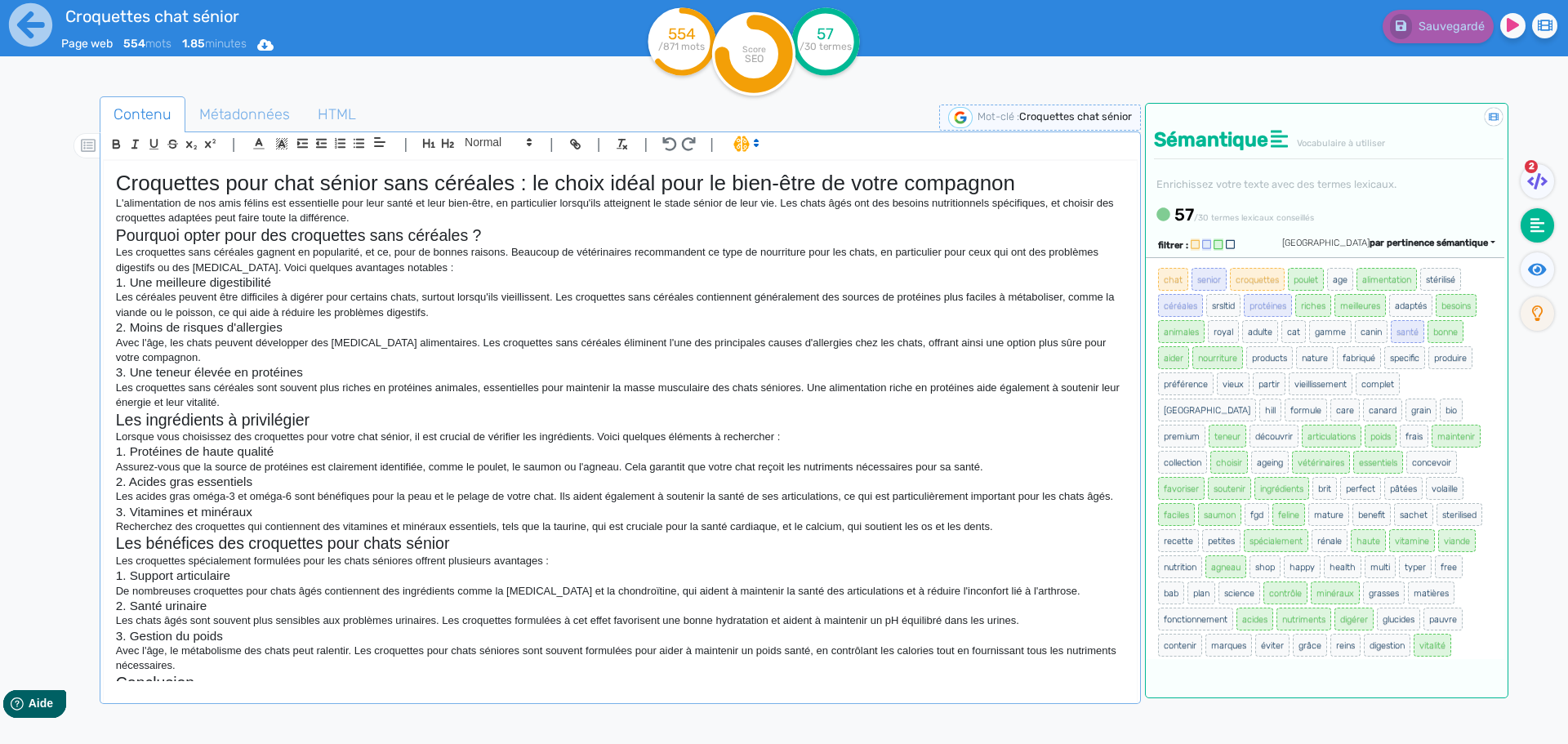
click at [1432, 245] on span "par pertinence sémantique" at bounding box center [1428, 243] width 118 height 11
click at [1419, 287] on link "par fréquence" at bounding box center [1351, 292] width 137 height 22
